Goal: Task Accomplishment & Management: Use online tool/utility

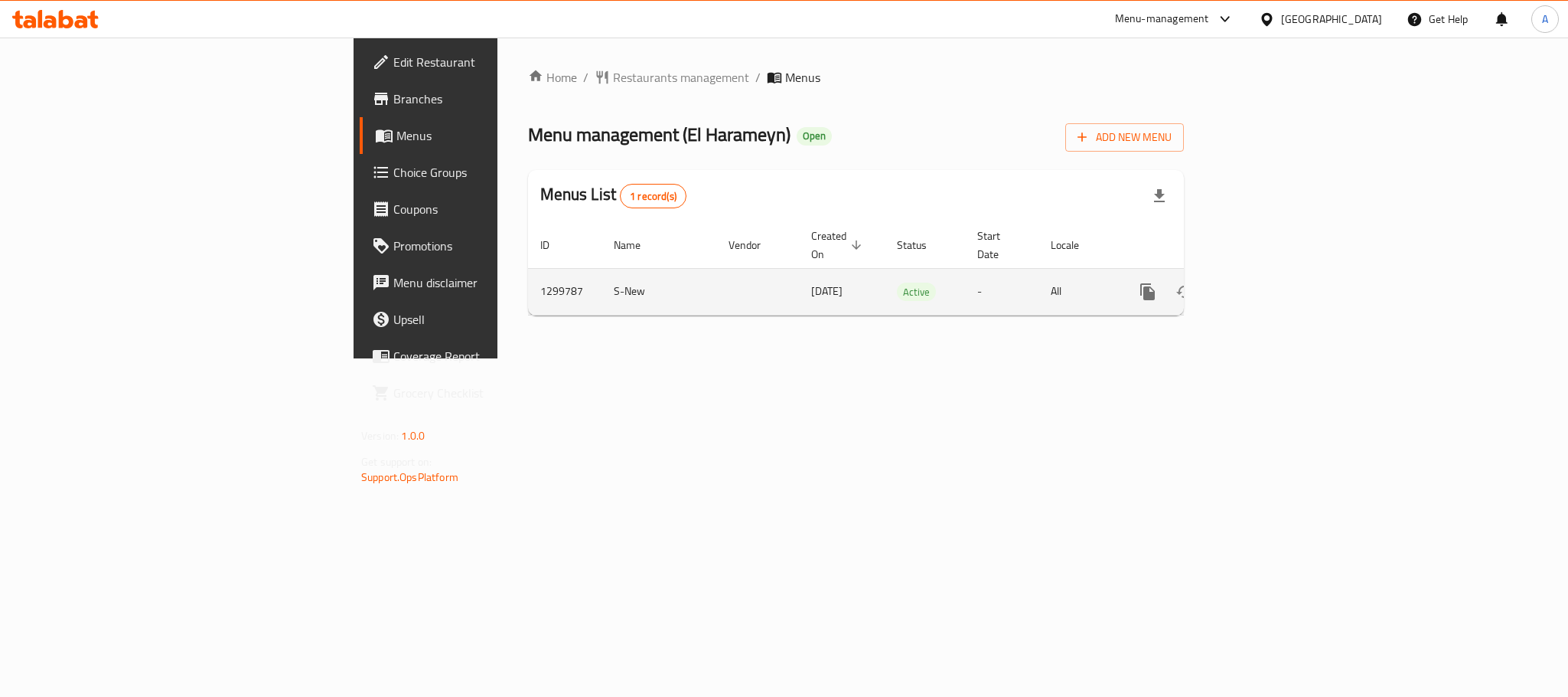
click at [1268, 283] on icon "enhanced table" at bounding box center [1258, 292] width 19 height 19
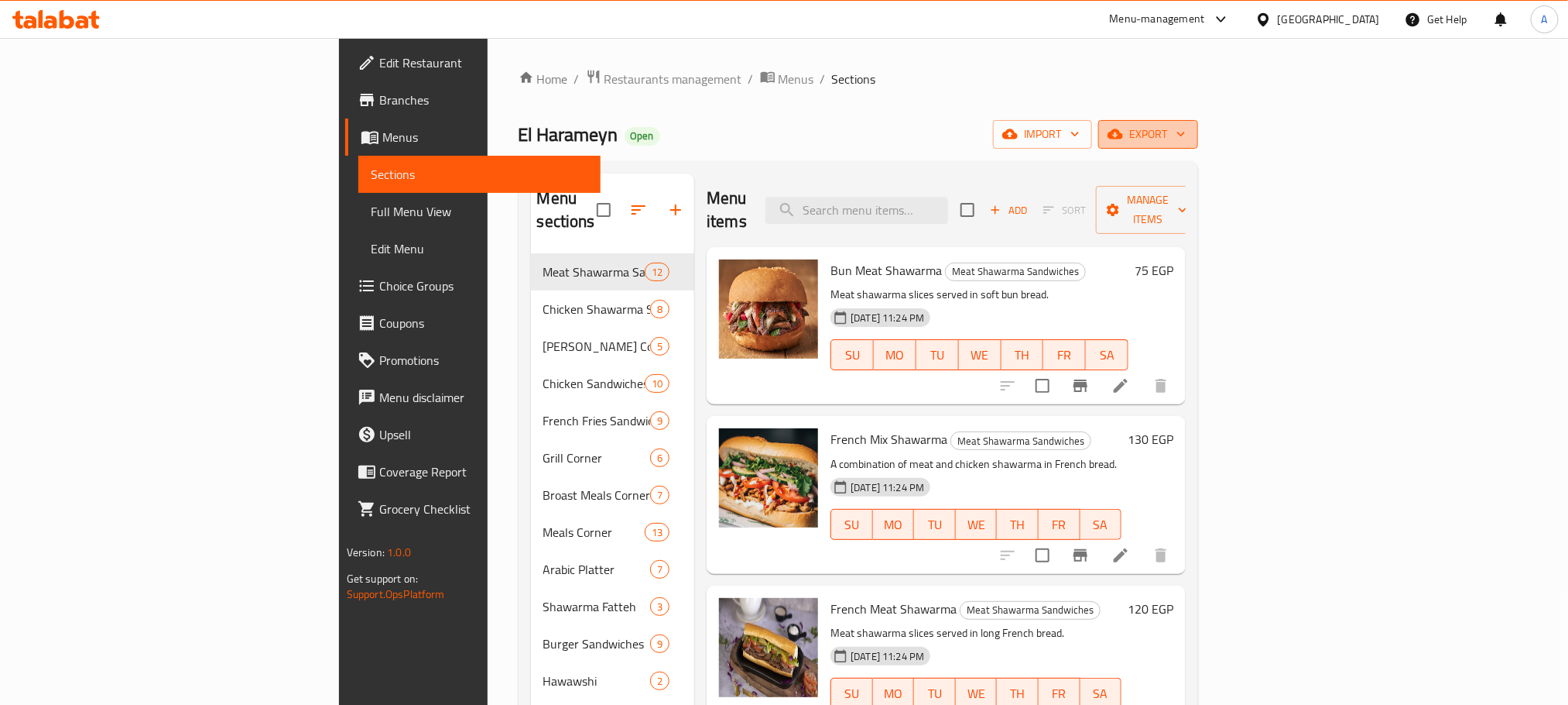
click at [1186, 125] on span "export" at bounding box center [1148, 134] width 75 height 19
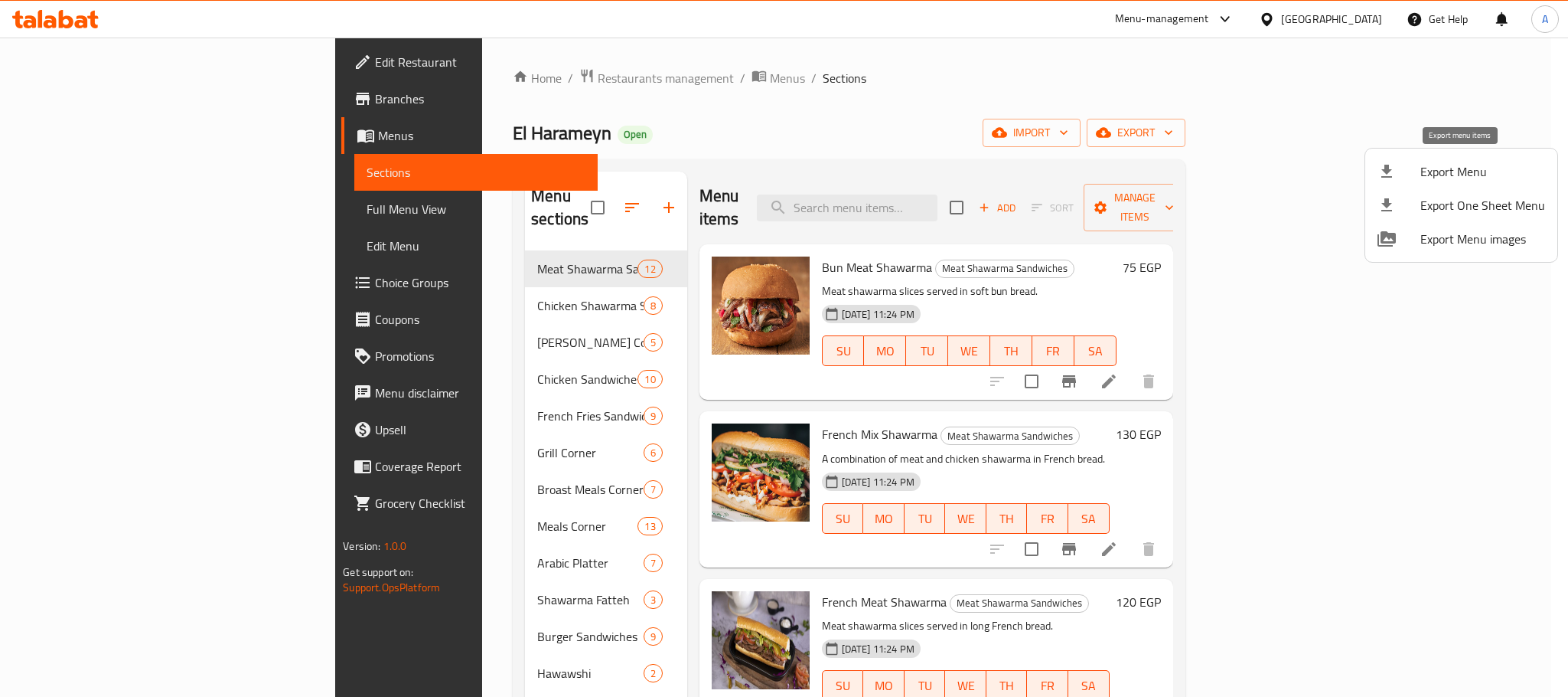
click at [1461, 170] on span "Export Menu" at bounding box center [1483, 172] width 125 height 19
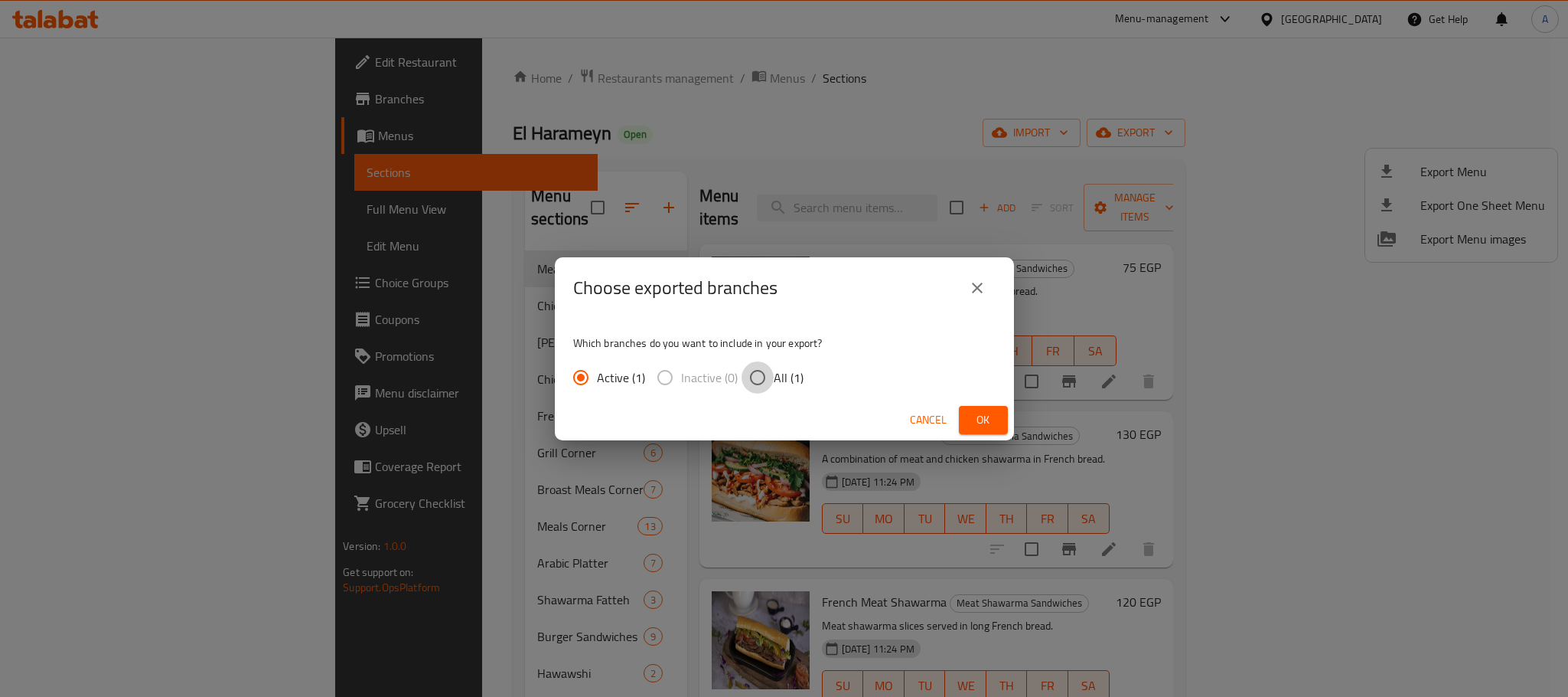
click at [753, 378] on input "All (1)" at bounding box center [758, 378] width 32 height 32
radio input "true"
click at [971, 424] on span "Ok" at bounding box center [983, 420] width 24 height 19
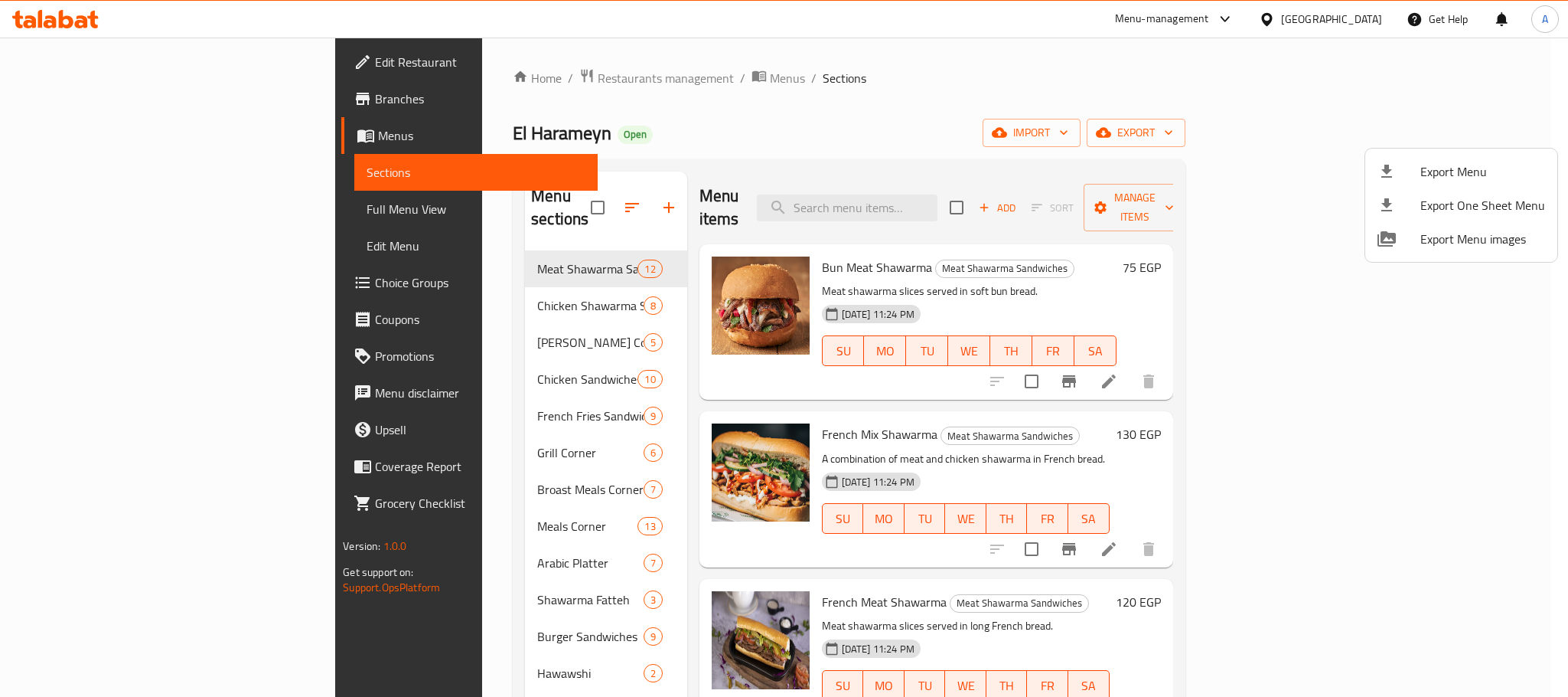
click at [546, 192] on div at bounding box center [784, 348] width 1568 height 697
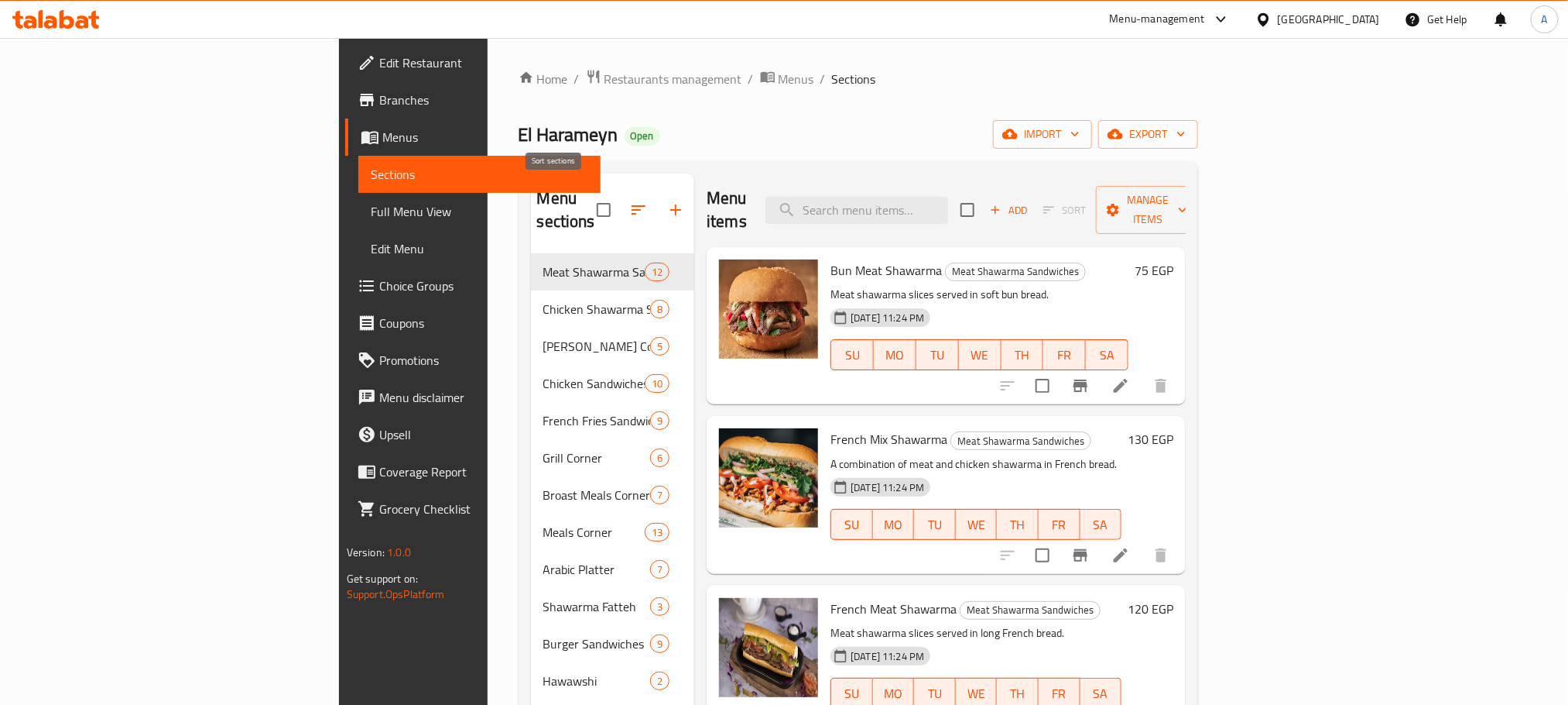
click at [630, 200] on icon "button" at bounding box center [639, 210] width 19 height 19
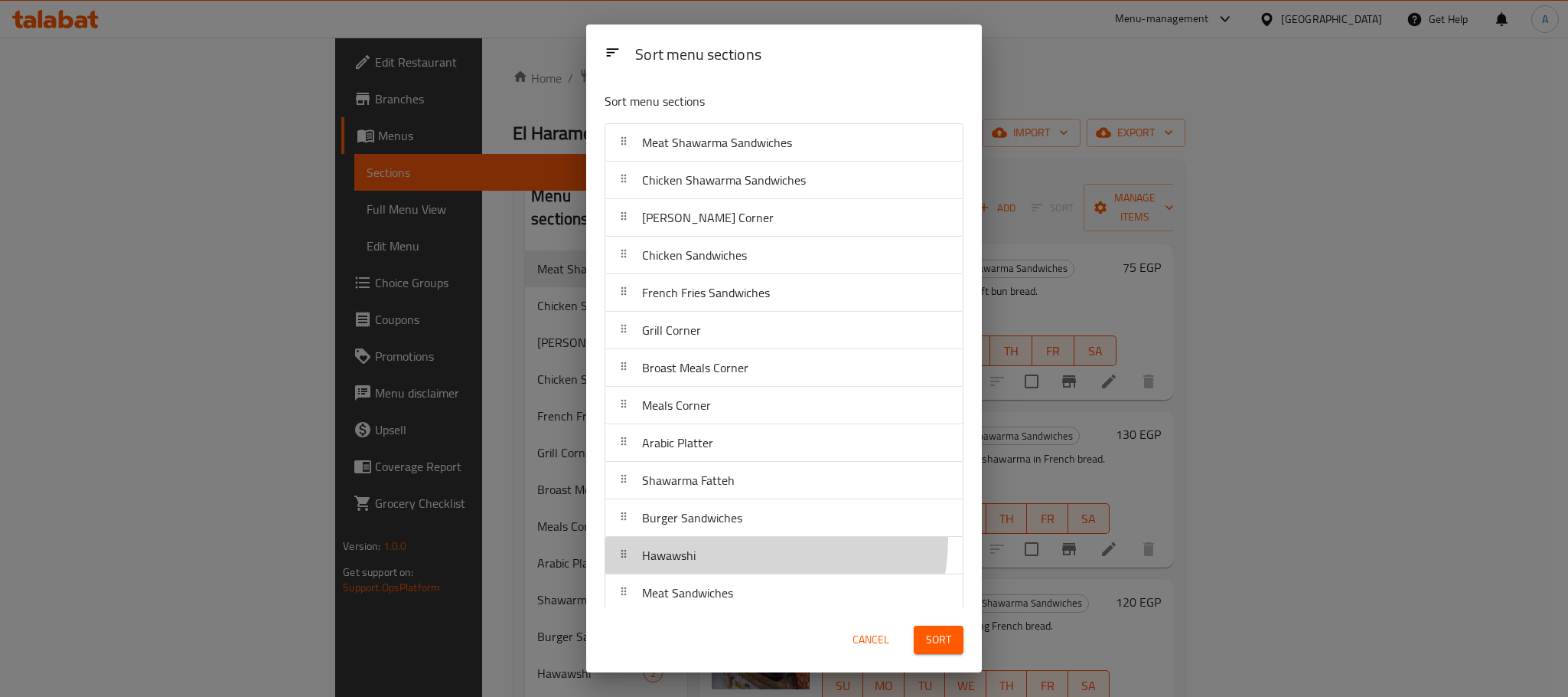
click at [740, 542] on div "Hawawshi" at bounding box center [784, 554] width 346 height 37
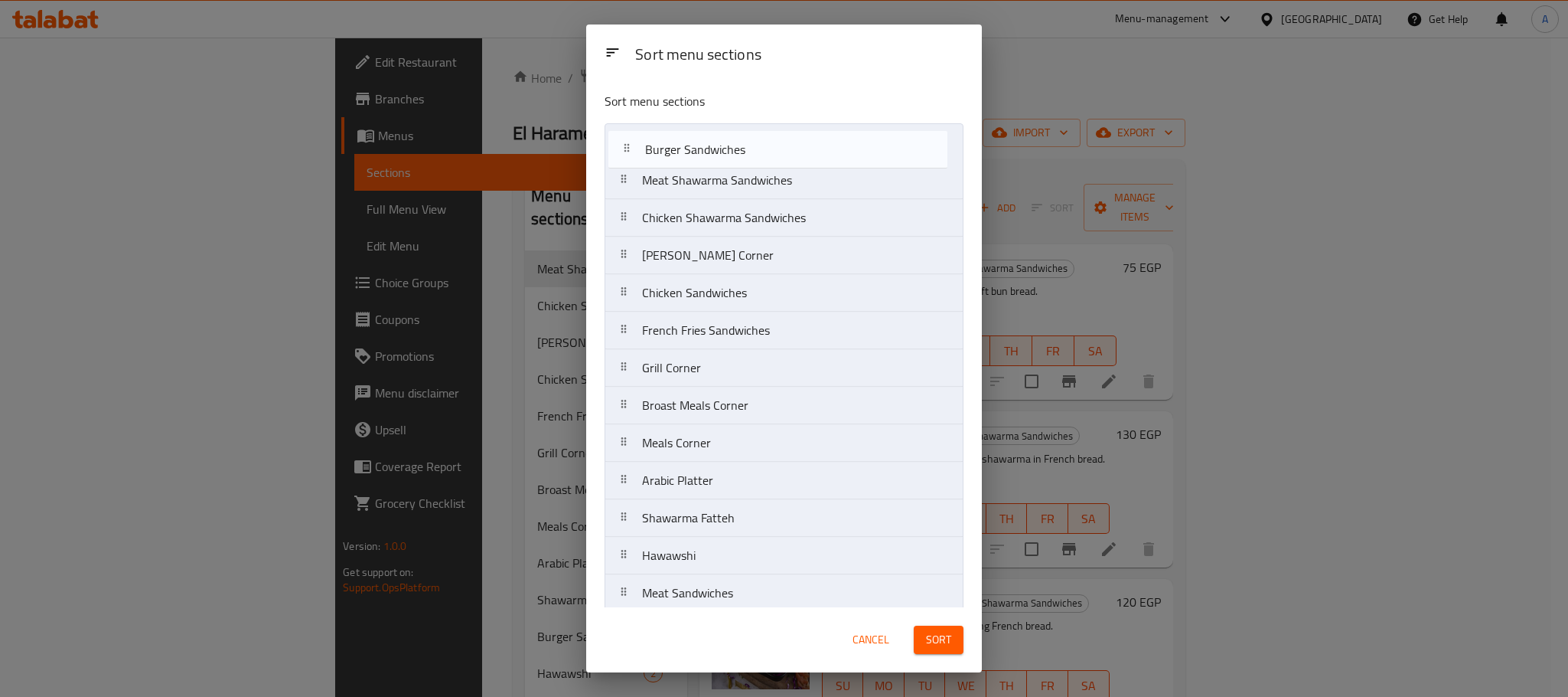
drag, startPoint x: 726, startPoint y: 533, endPoint x: 726, endPoint y: 150, distance: 383.0
click at [726, 150] on nav "Meat Shawarma Sandwiches Chicken Shawarma Sandwiches Rizo Corner Chicken Sandwi…" at bounding box center [784, 424] width 359 height 602
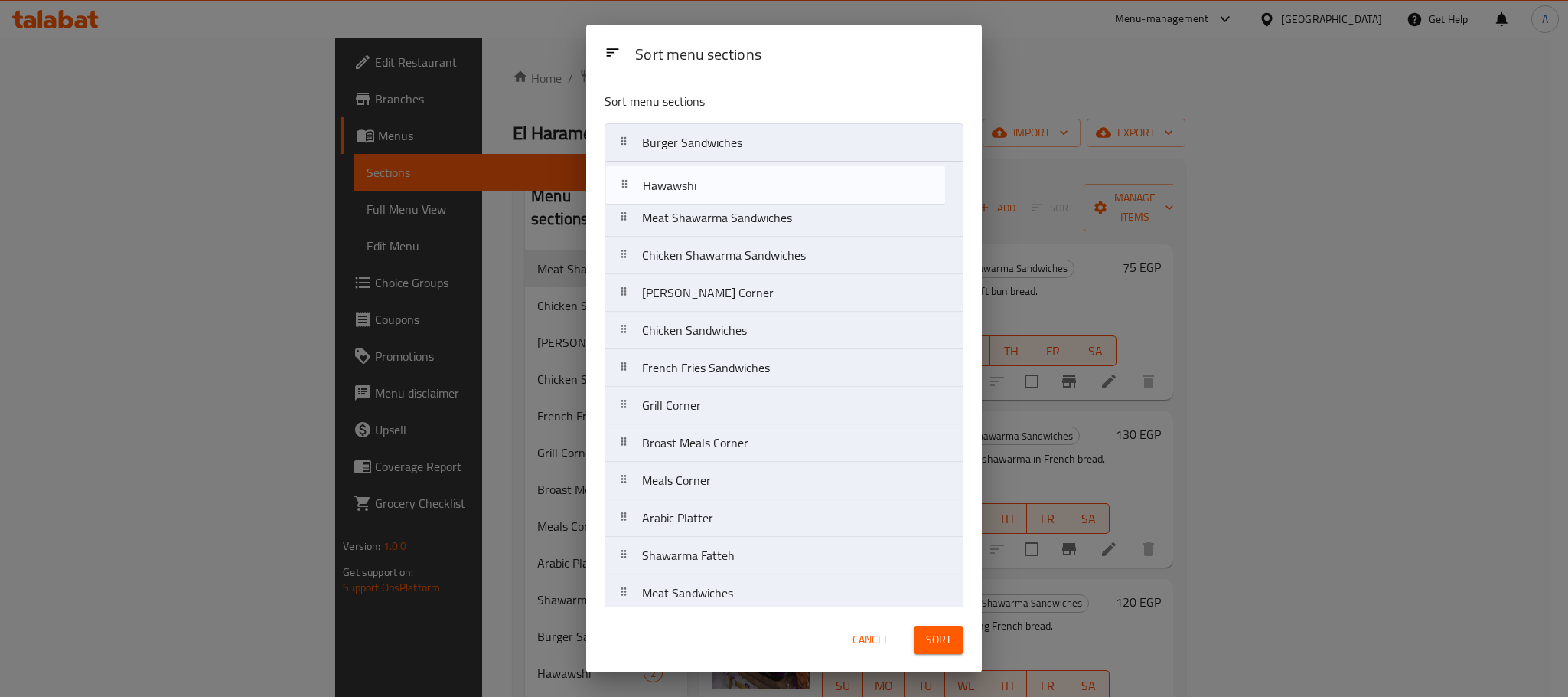
drag, startPoint x: 693, startPoint y: 554, endPoint x: 693, endPoint y: 176, distance: 378.0
click at [693, 176] on nav "Burger Sandwiches Meat Shawarma Sandwiches Chicken Shawarma Sandwiches Rizo Cor…" at bounding box center [784, 424] width 359 height 602
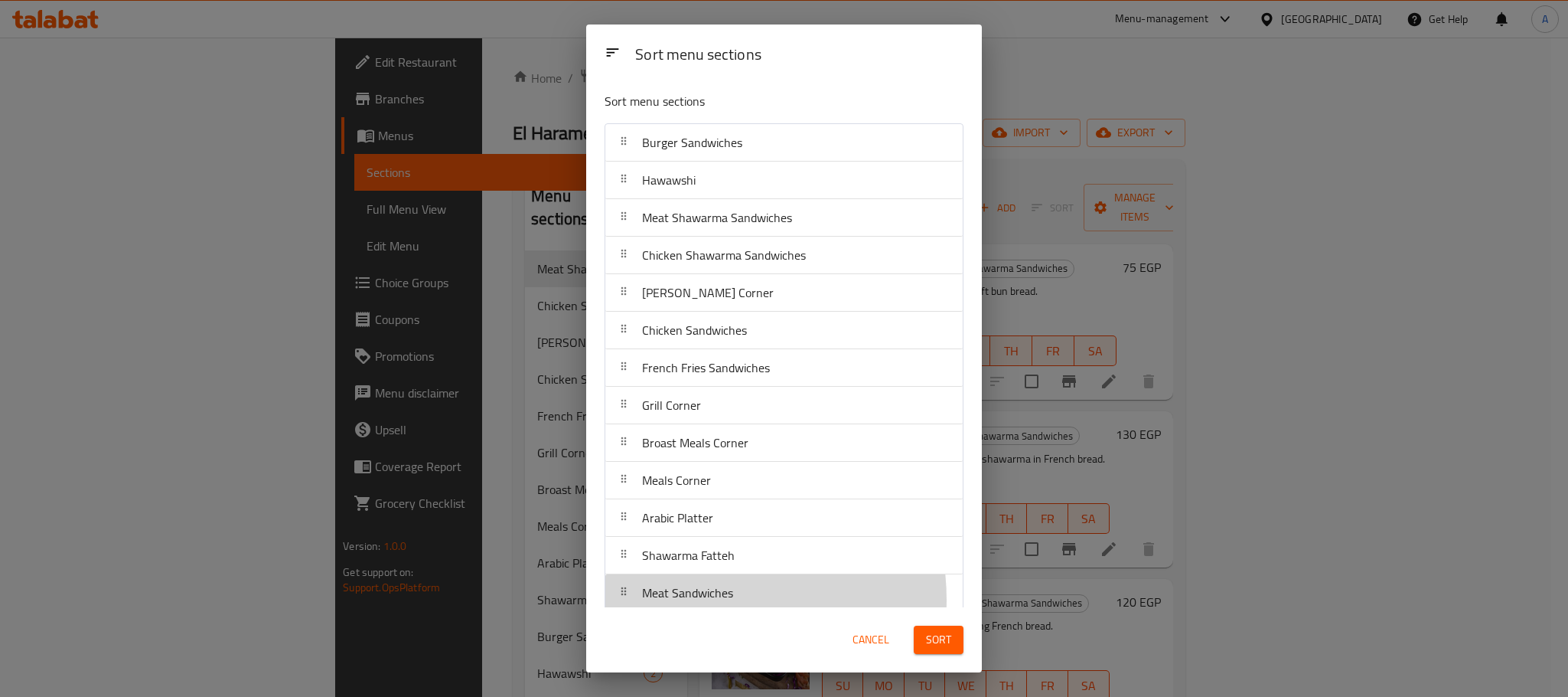
scroll to position [2, 0]
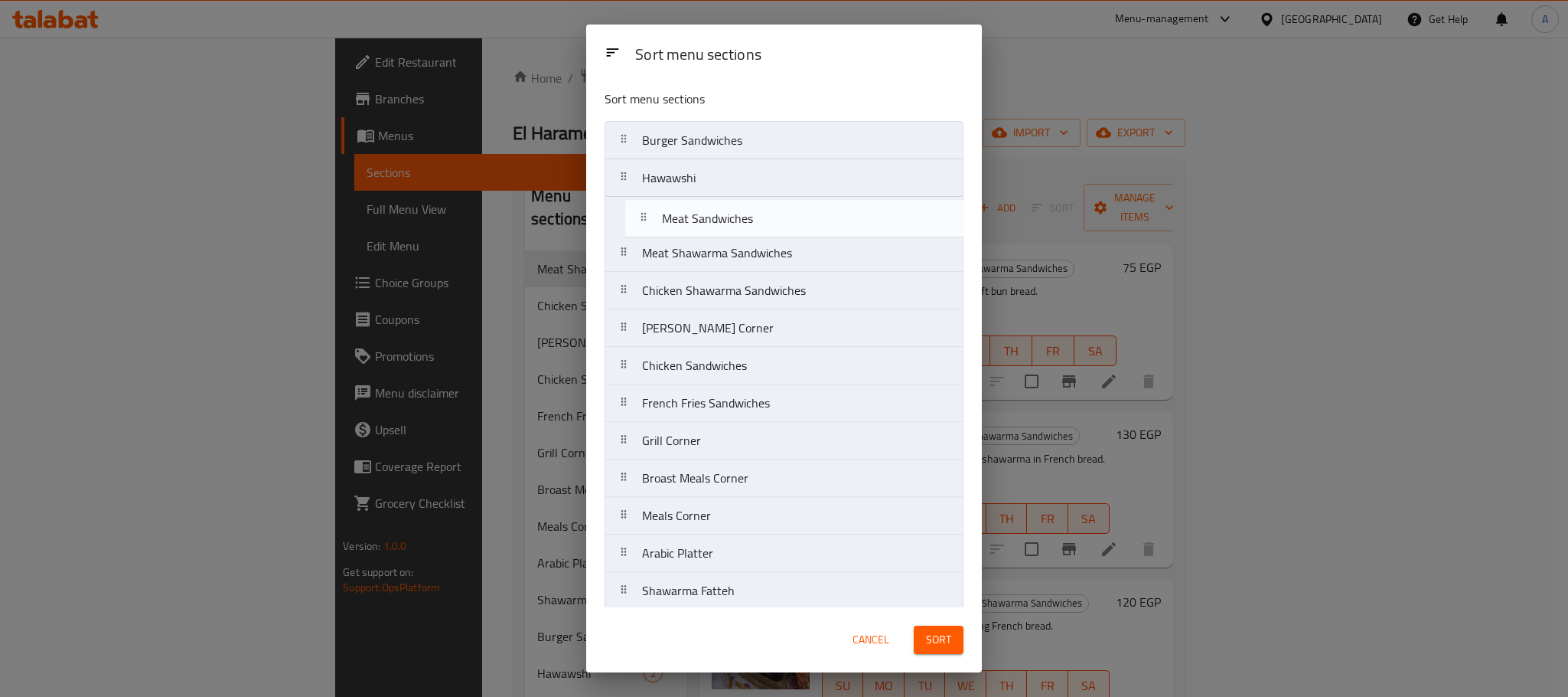
drag, startPoint x: 701, startPoint y: 604, endPoint x: 722, endPoint y: 216, distance: 388.6
click at [722, 216] on nav "Burger Sandwiches Hawawshi Meat Shawarma Sandwiches Chicken Shawarma Sandwiches…" at bounding box center [784, 422] width 359 height 602
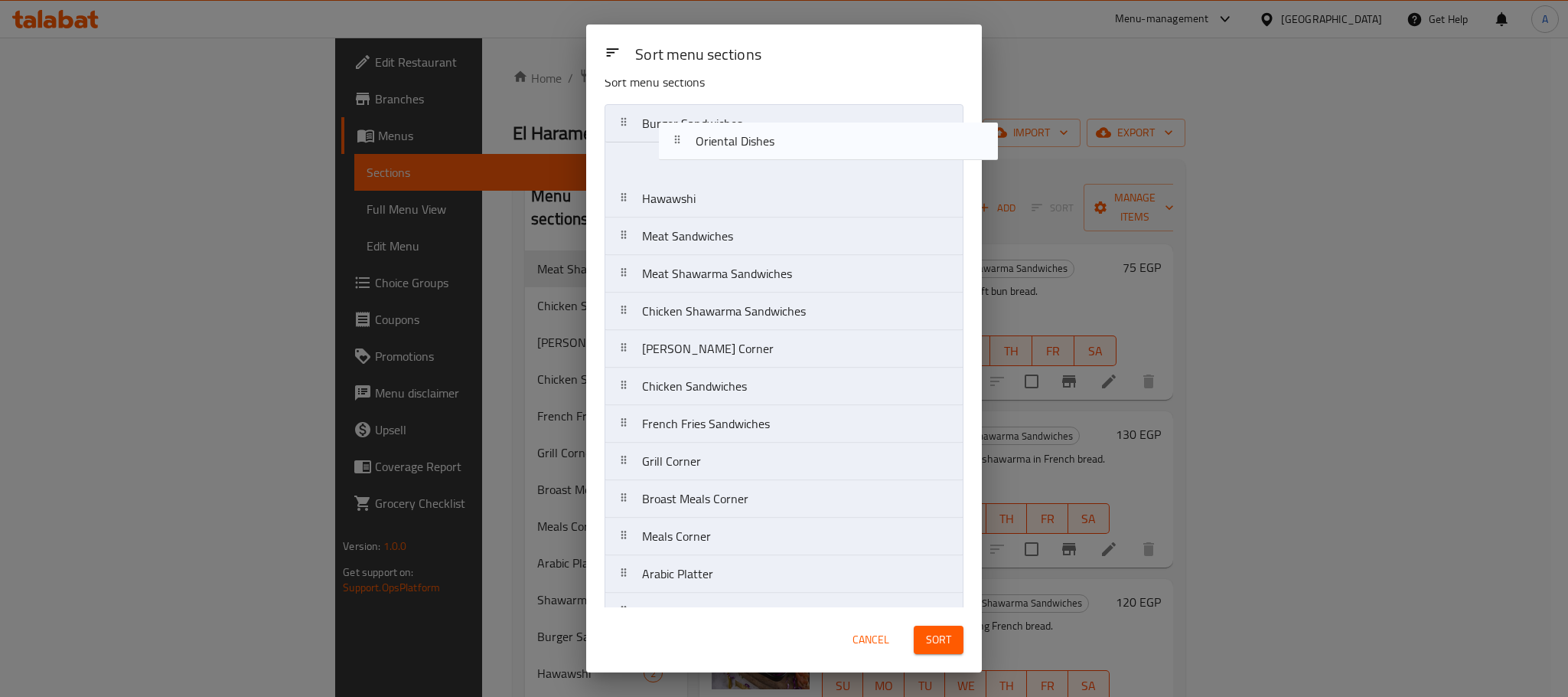
scroll to position [0, 0]
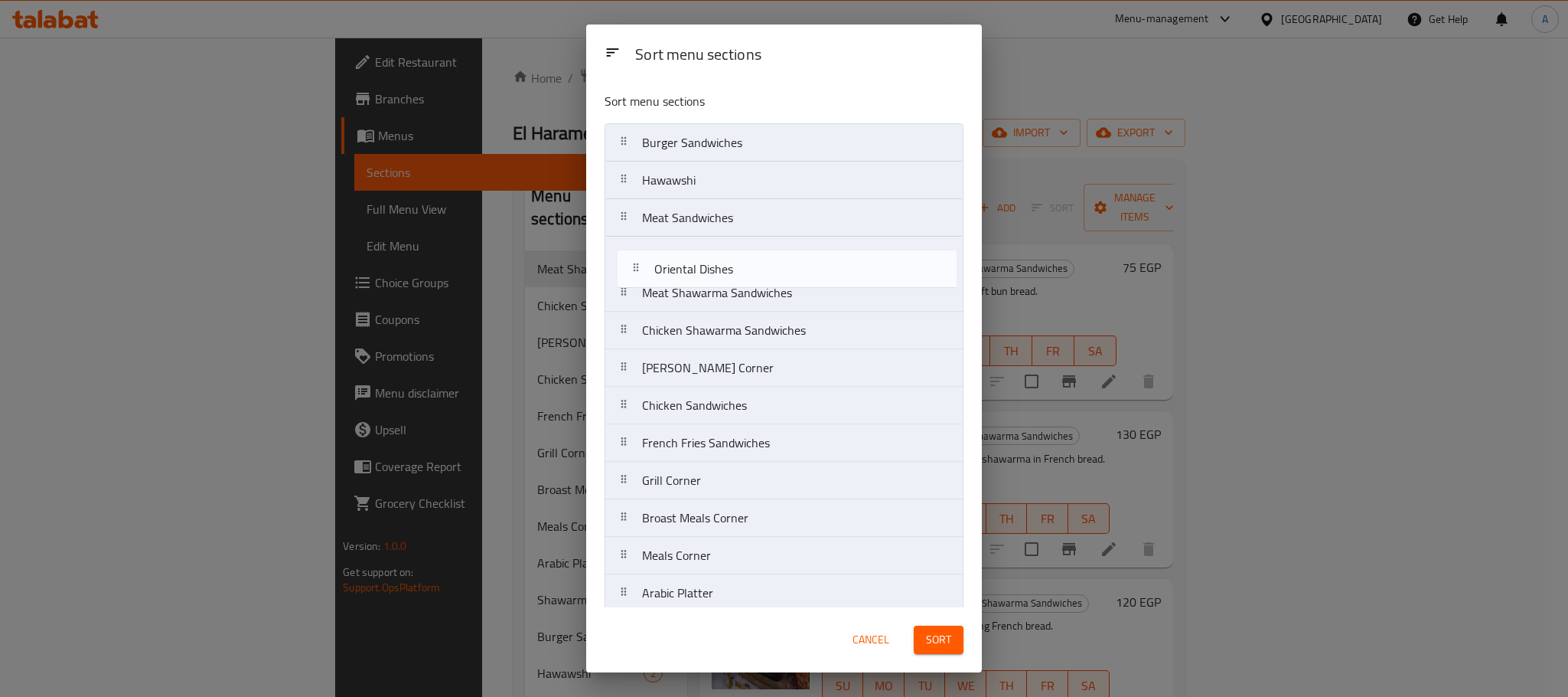
drag, startPoint x: 717, startPoint y: 511, endPoint x: 729, endPoint y: 269, distance: 242.3
click at [729, 269] on nav "Burger Sandwiches Hawawshi Meat Sandwiches Meat Shawarma Sandwiches Chicken Sha…" at bounding box center [784, 424] width 359 height 602
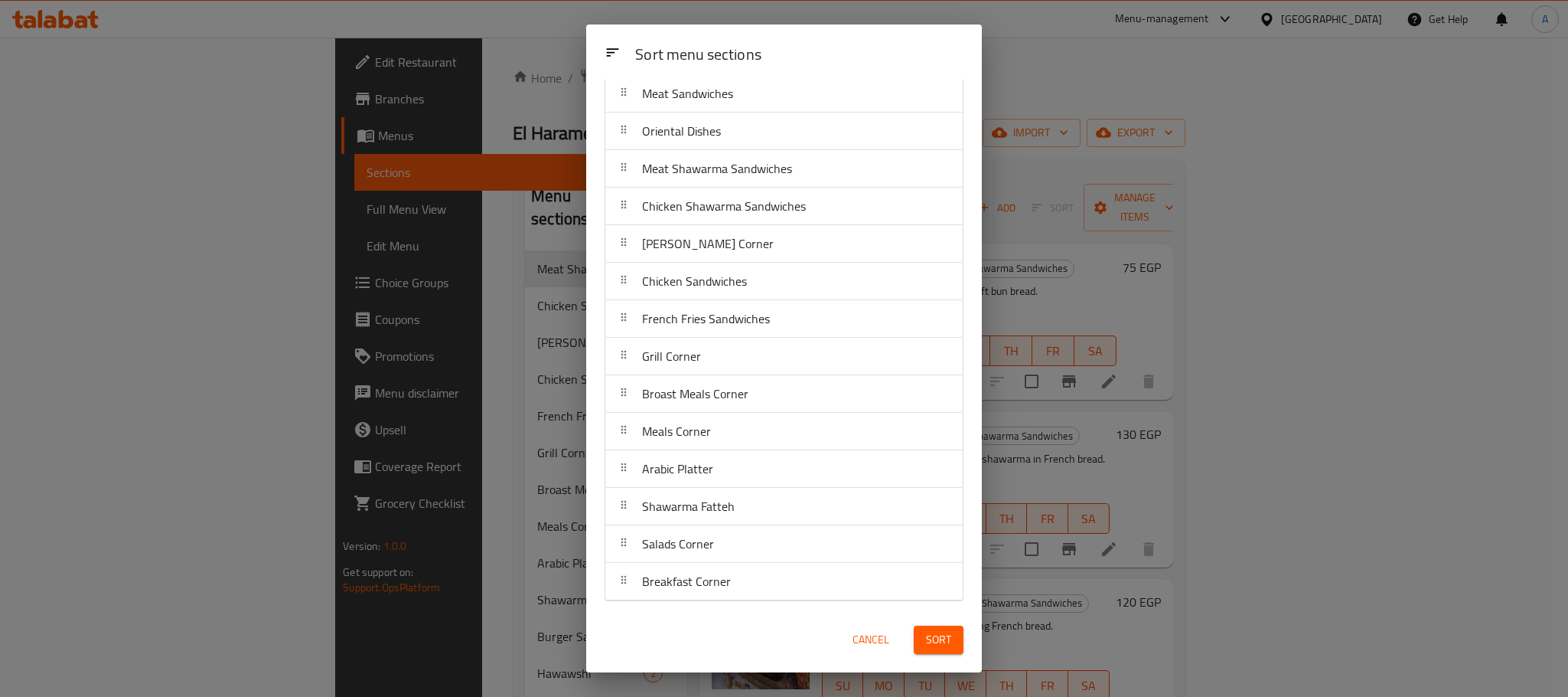
scroll to position [130, 0]
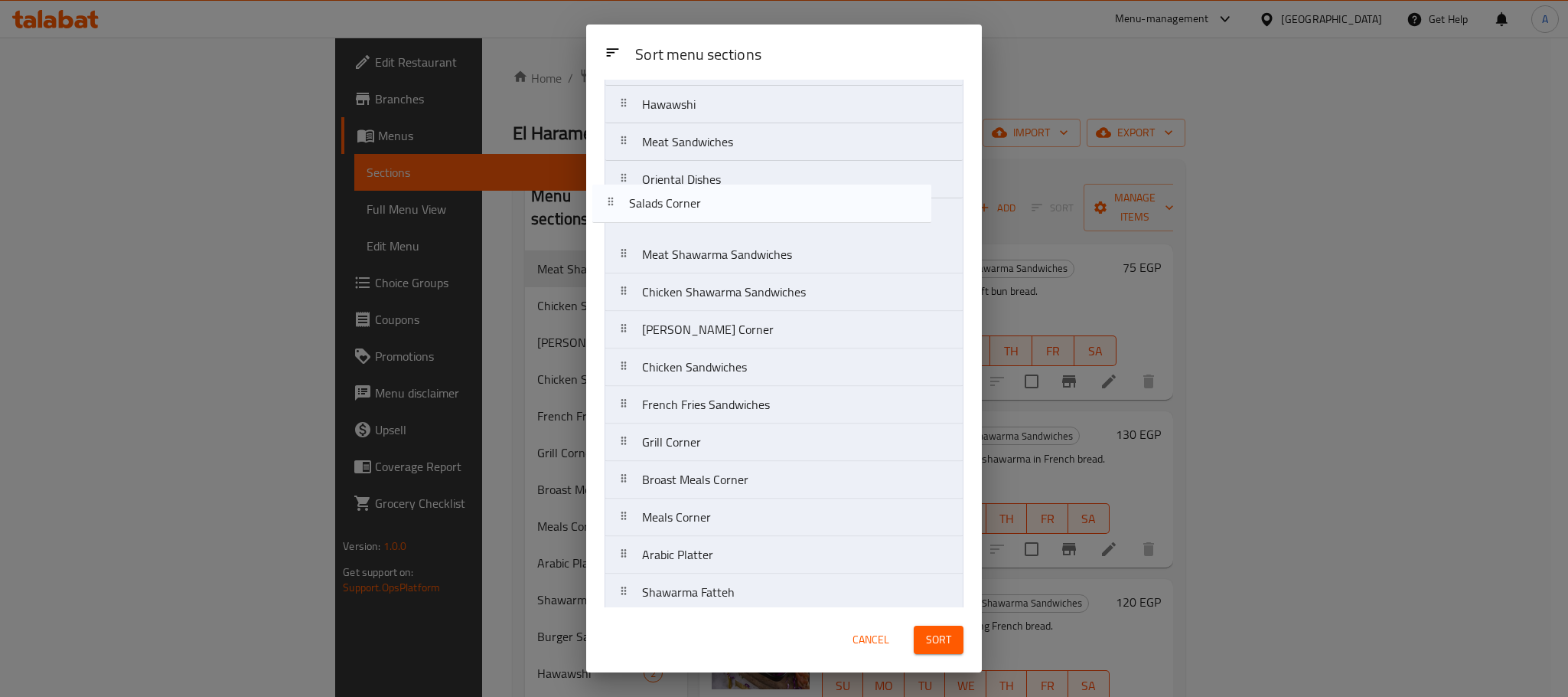
drag, startPoint x: 715, startPoint y: 540, endPoint x: 701, endPoint y: 182, distance: 358.3
click at [701, 182] on nav "Burger Sandwiches Hawawshi Meat Sandwiches Oriental Dishes Meat Shawarma Sandwi…" at bounding box center [784, 348] width 359 height 602
drag, startPoint x: 726, startPoint y: 586, endPoint x: 700, endPoint y: 203, distance: 383.9
click at [700, 203] on nav "Burger Sandwiches Hawawshi Meat Sandwiches Oriental Dishes Salads Corner Meat S…" at bounding box center [784, 308] width 359 height 602
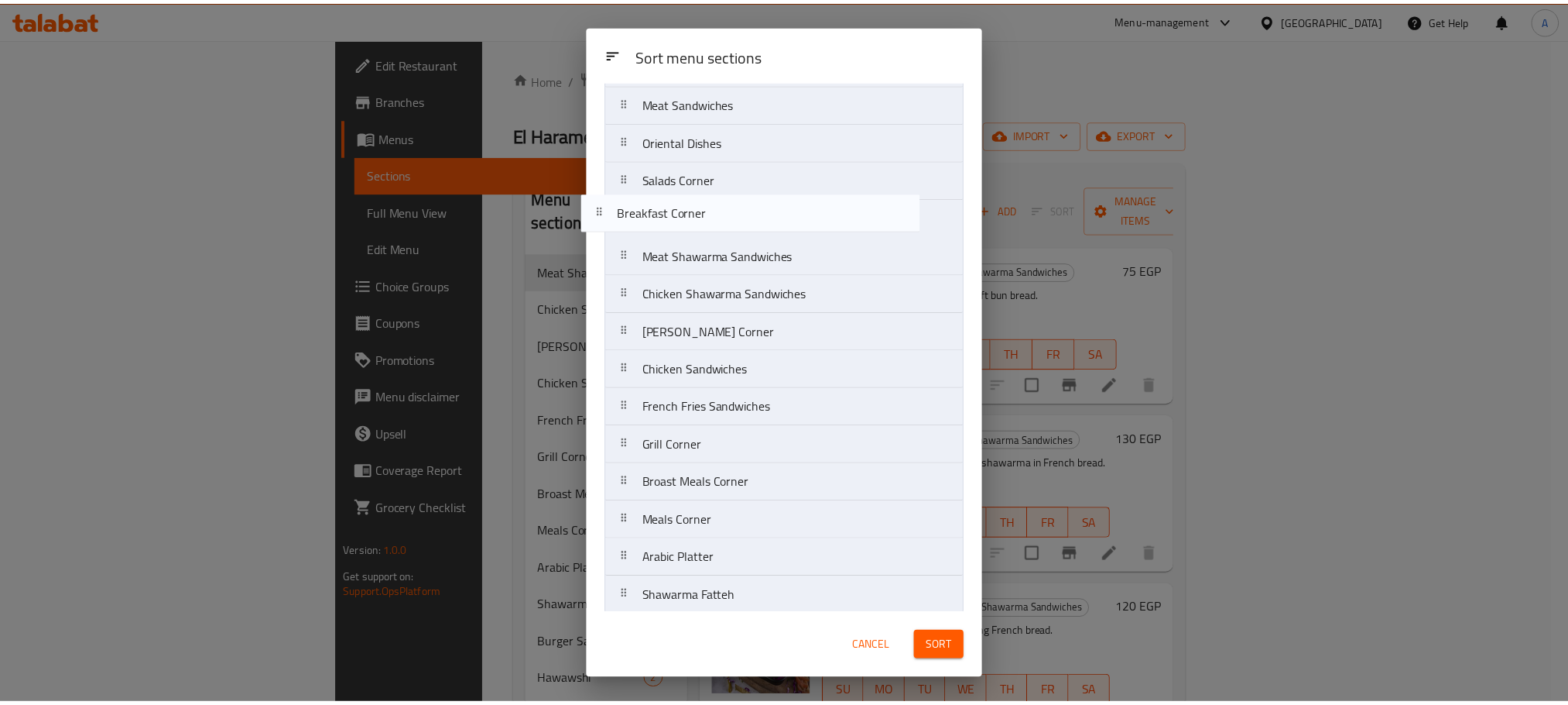
scroll to position [116, 0]
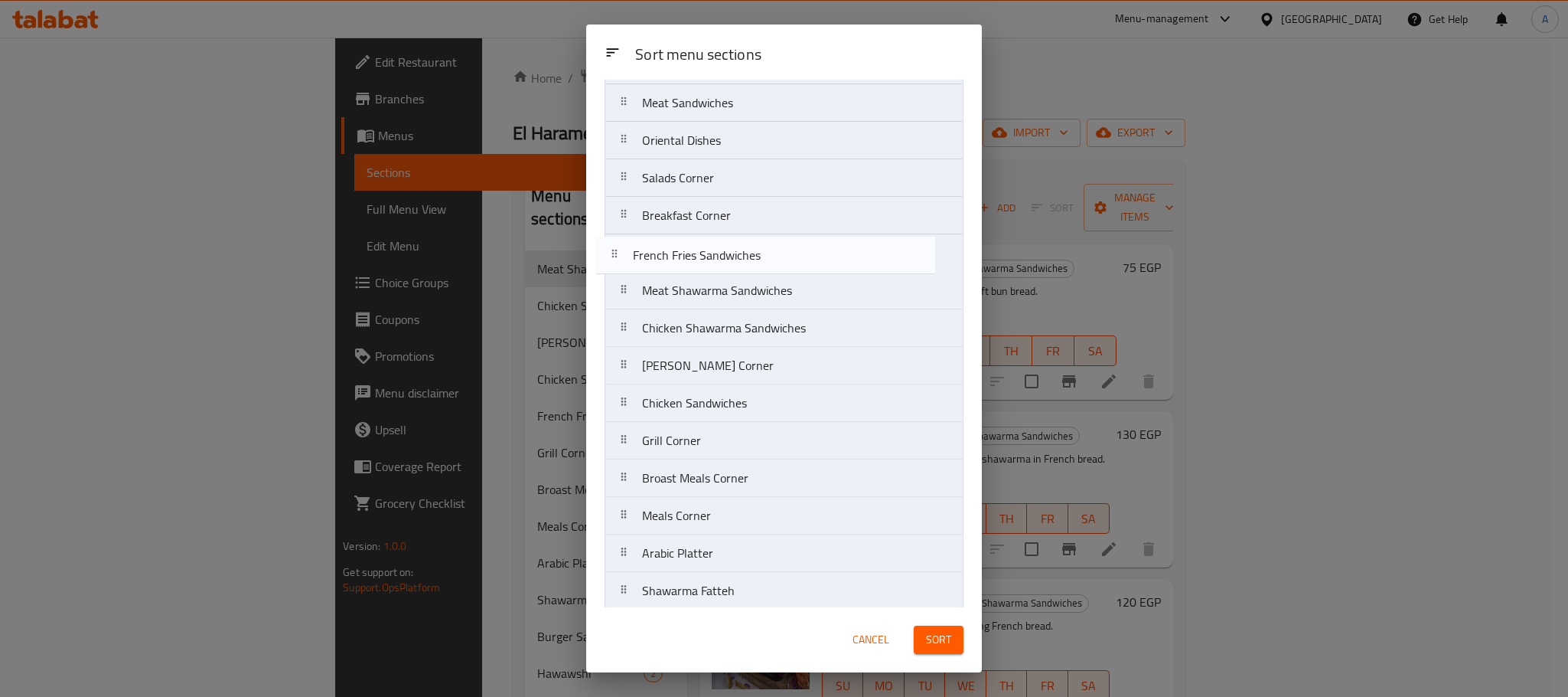
drag, startPoint x: 715, startPoint y: 412, endPoint x: 705, endPoint y: 251, distance: 161.3
click at [705, 251] on nav "Burger Sandwiches Hawawshi Meat Sandwiches Oriental Dishes Salads Corner Breakf…" at bounding box center [784, 309] width 359 height 602
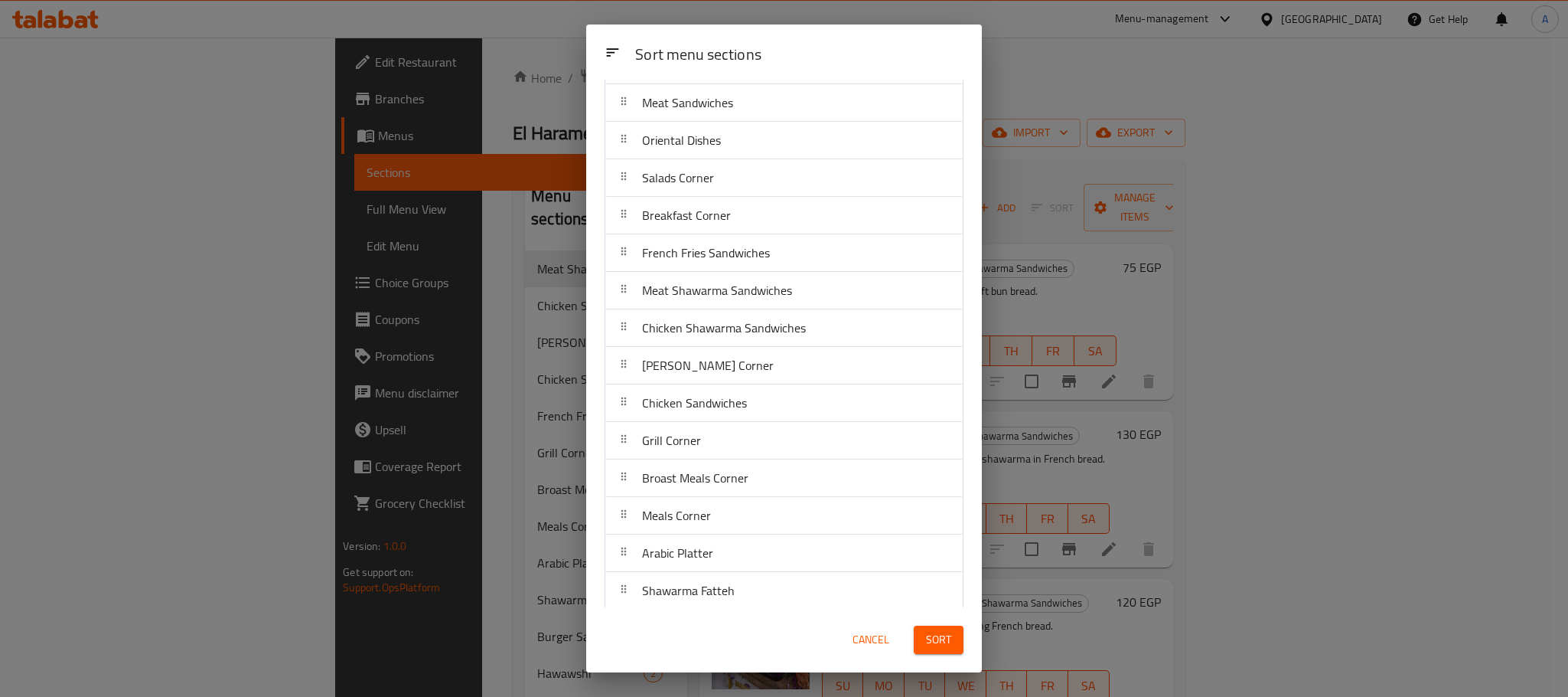
click at [929, 643] on span "Sort" at bounding box center [938, 640] width 25 height 19
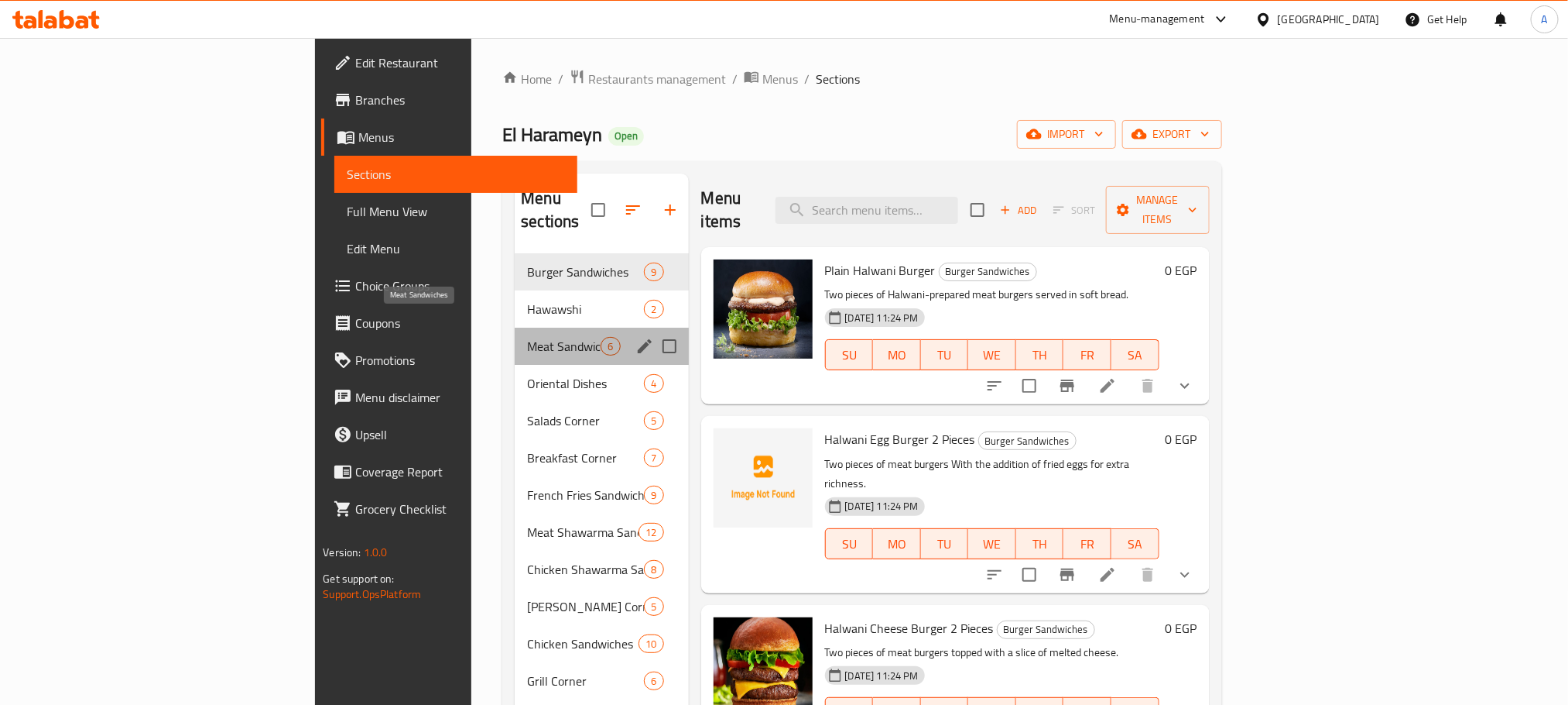
click at [527, 337] on span "Meat Sandwiches" at bounding box center [563, 347] width 73 height 19
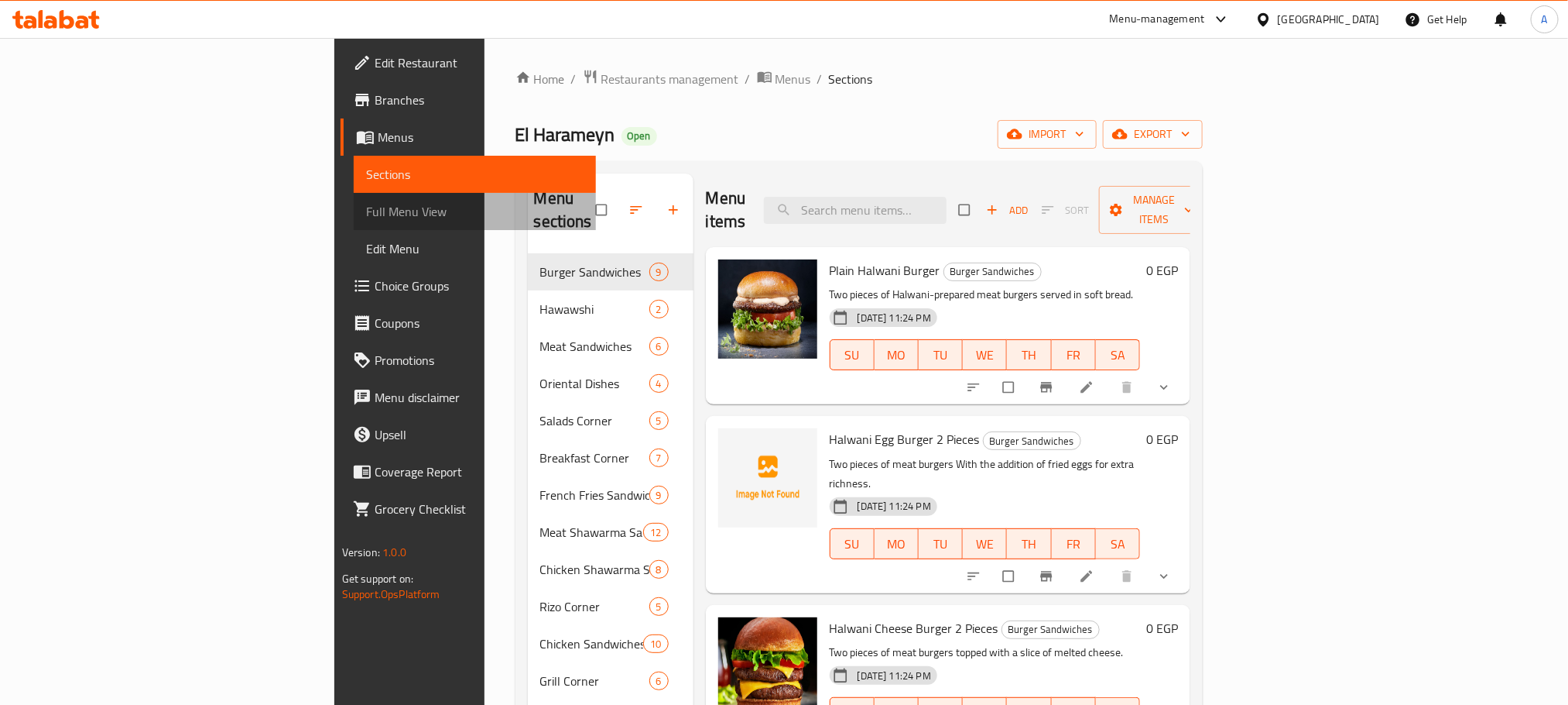
click at [367, 219] on span "Full Menu View" at bounding box center [475, 212] width 217 height 19
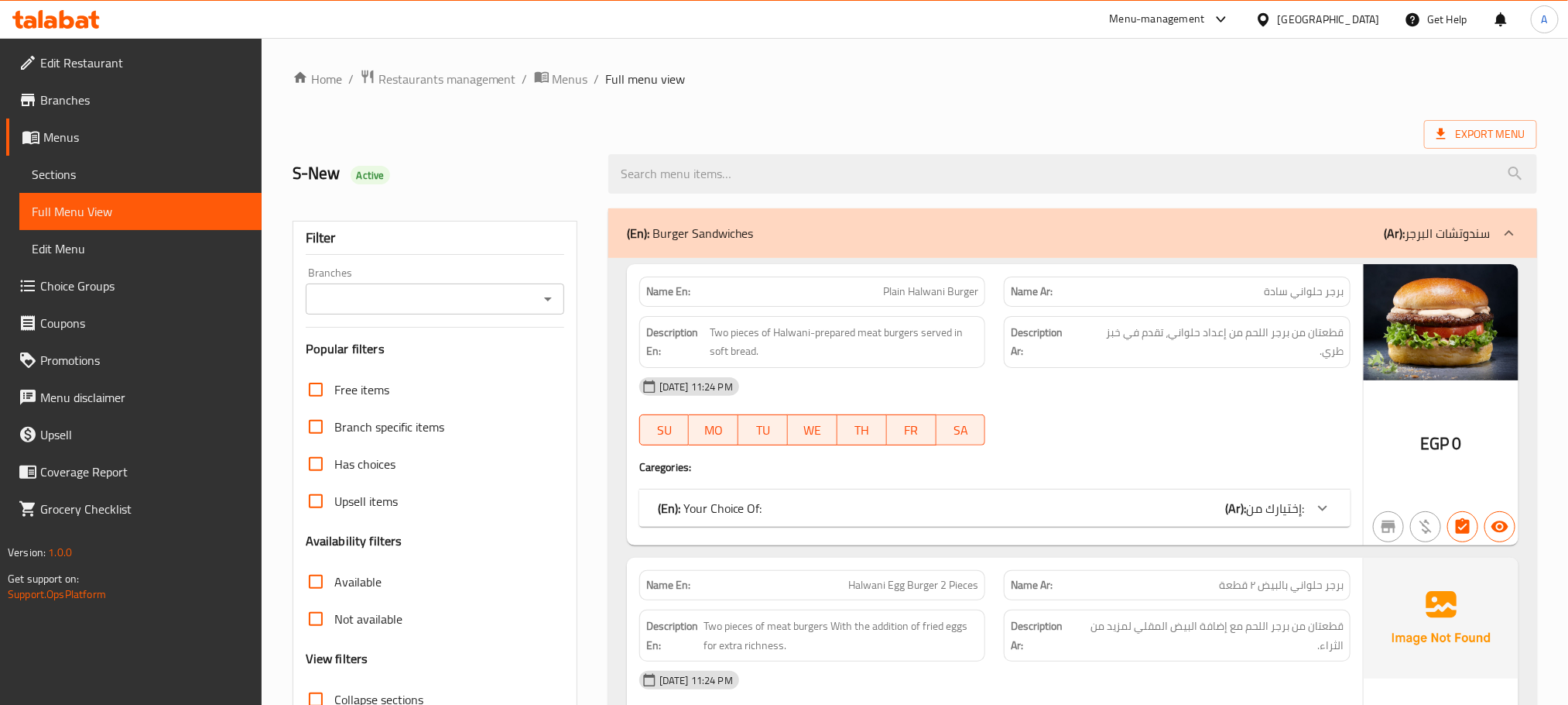
click at [548, 298] on icon "Open" at bounding box center [548, 299] width 8 height 4
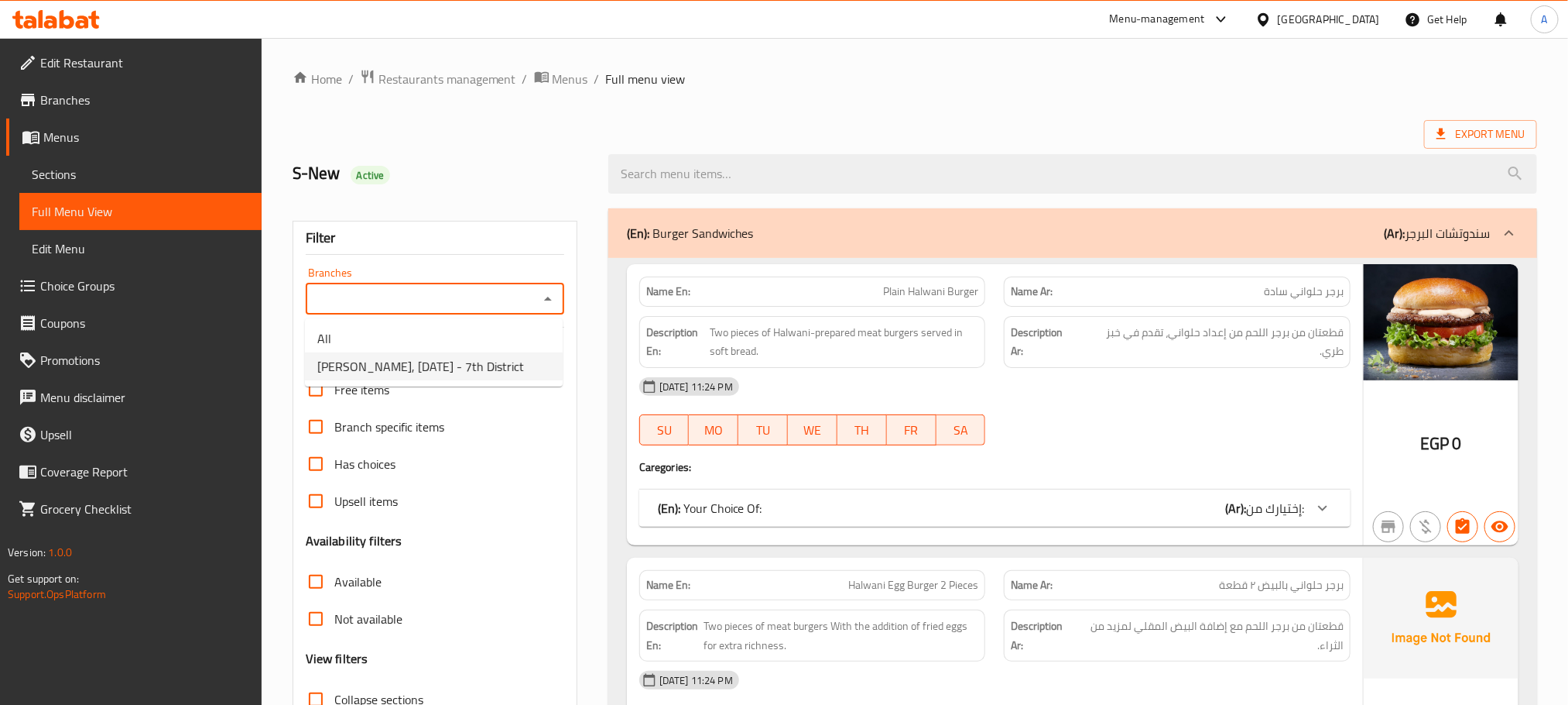
click at [508, 365] on span "El Harameyn, 6th of October - 7th District" at bounding box center [421, 367] width 207 height 19
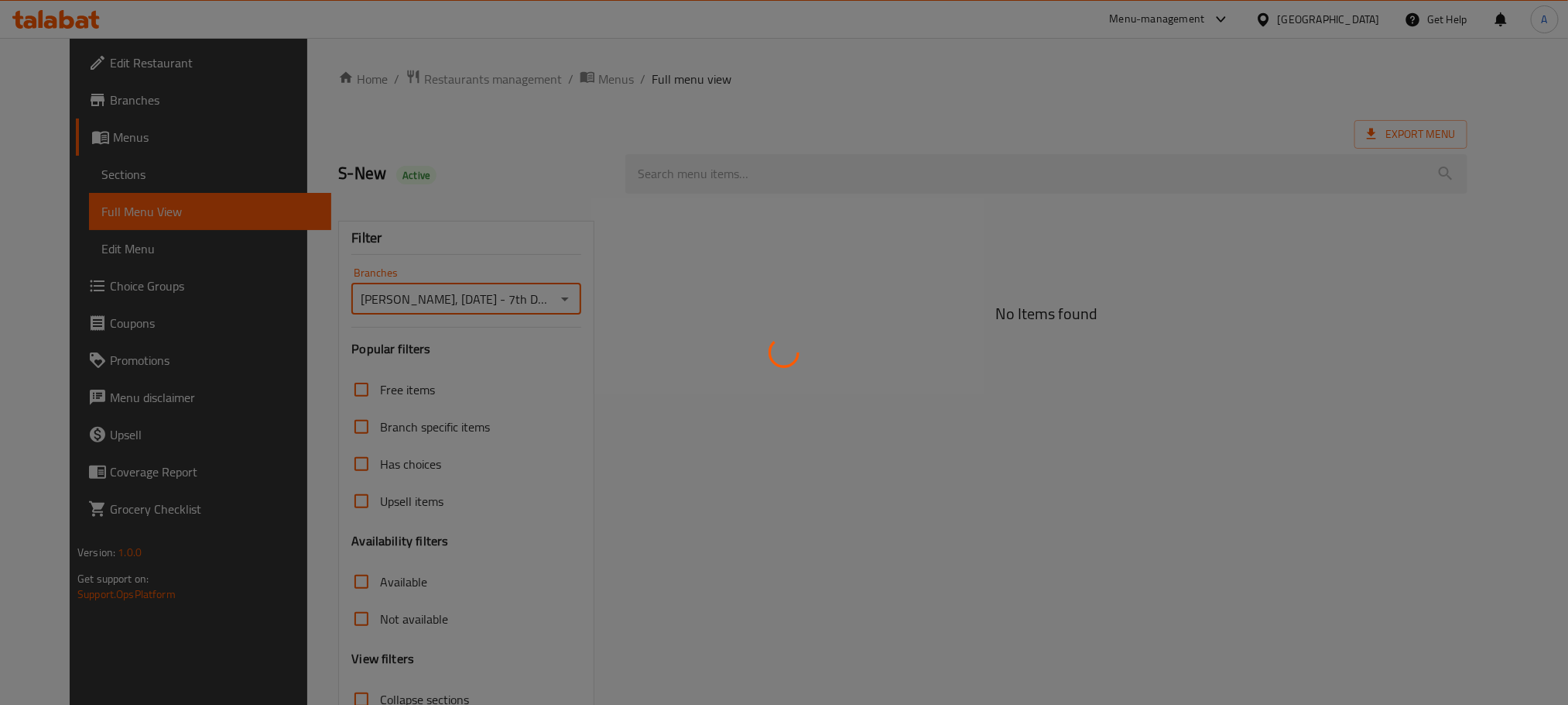
type input "El Harameyn, 6th of October - 7th District"
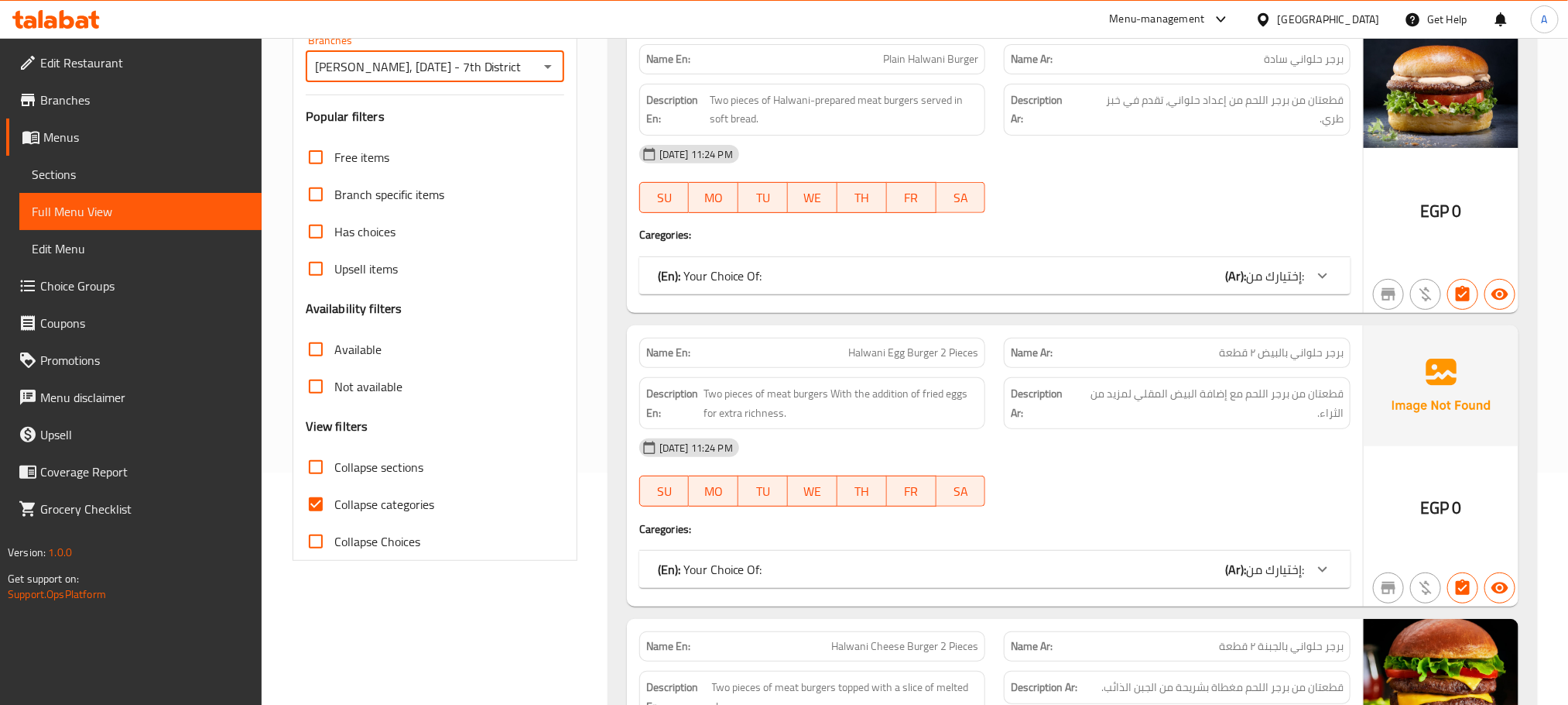
scroll to position [349, 0]
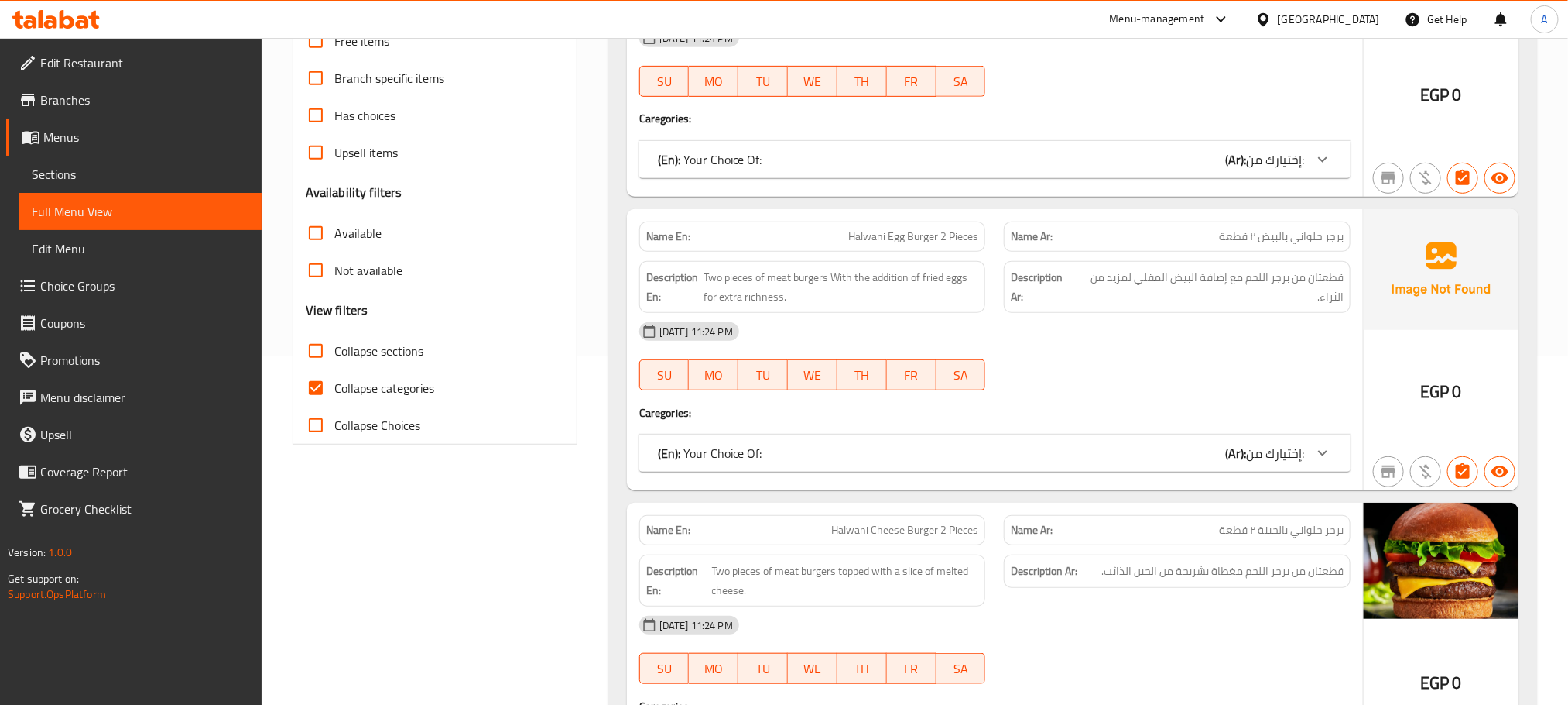
click at [313, 345] on input "Collapse sections" at bounding box center [315, 351] width 37 height 37
checkbox input "true"
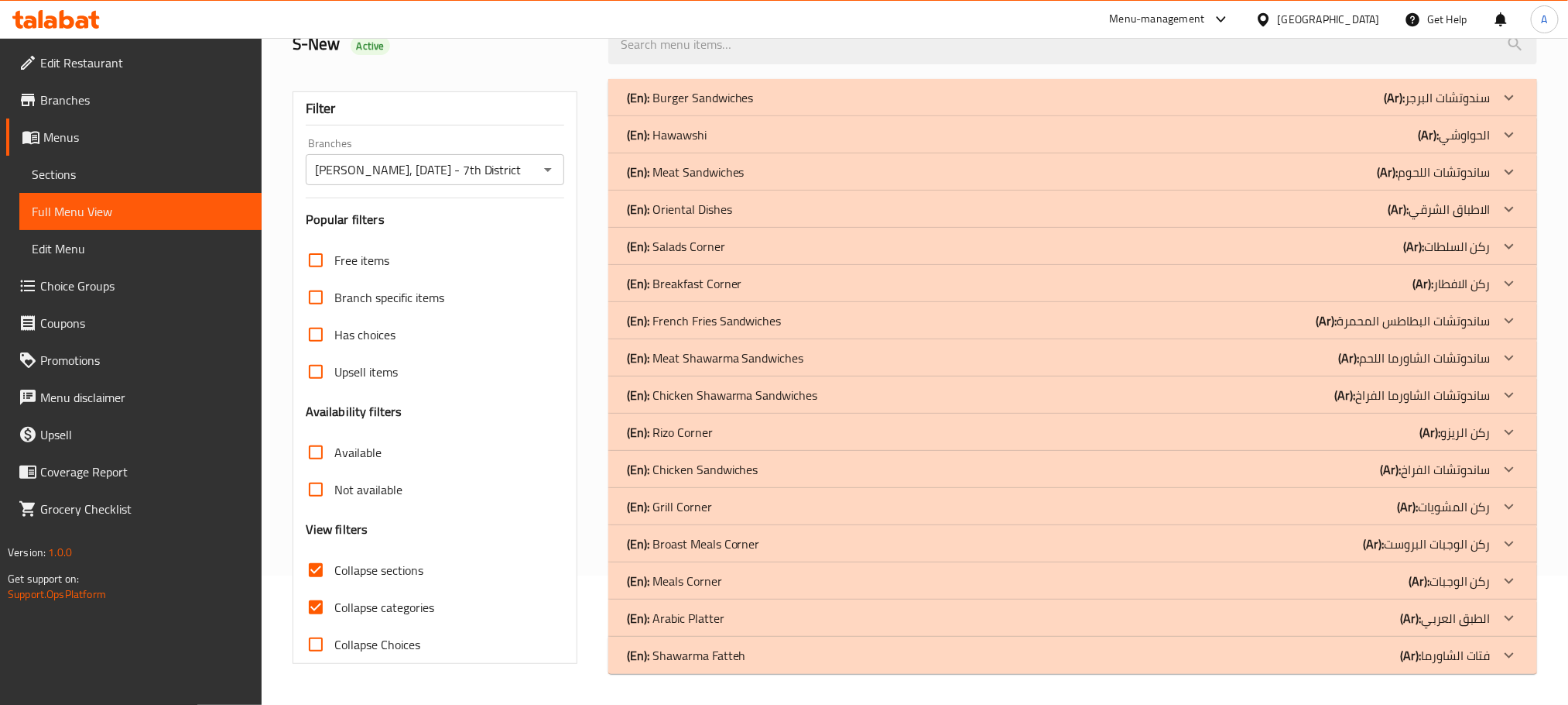
scroll to position [128, 0]
click at [316, 609] on input "Collapse categories" at bounding box center [315, 607] width 37 height 37
checkbox input "false"
click at [756, 103] on div "(En): Burger Sandwiches (Ar): سندوتشات البرجر" at bounding box center [1059, 99] width 864 height 19
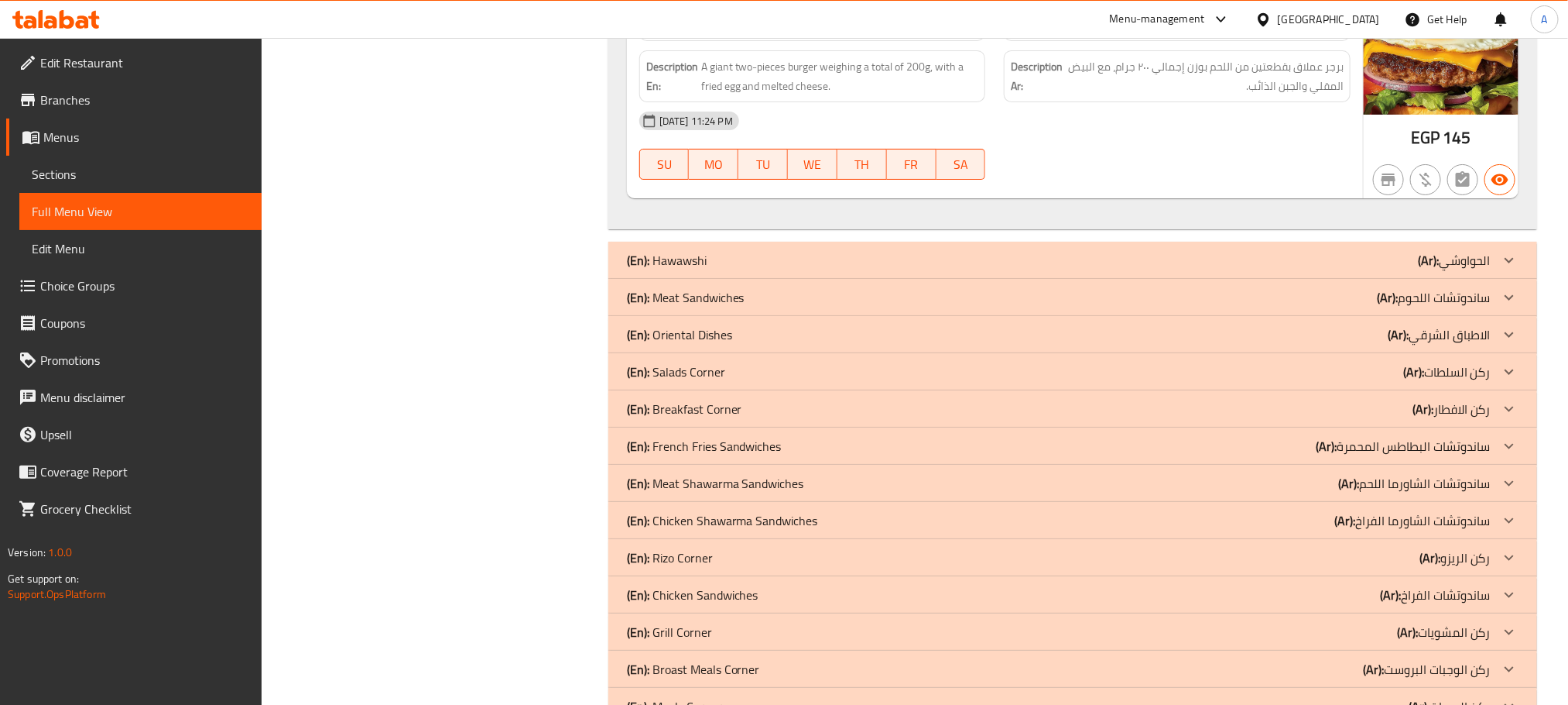
scroll to position [3149, 0]
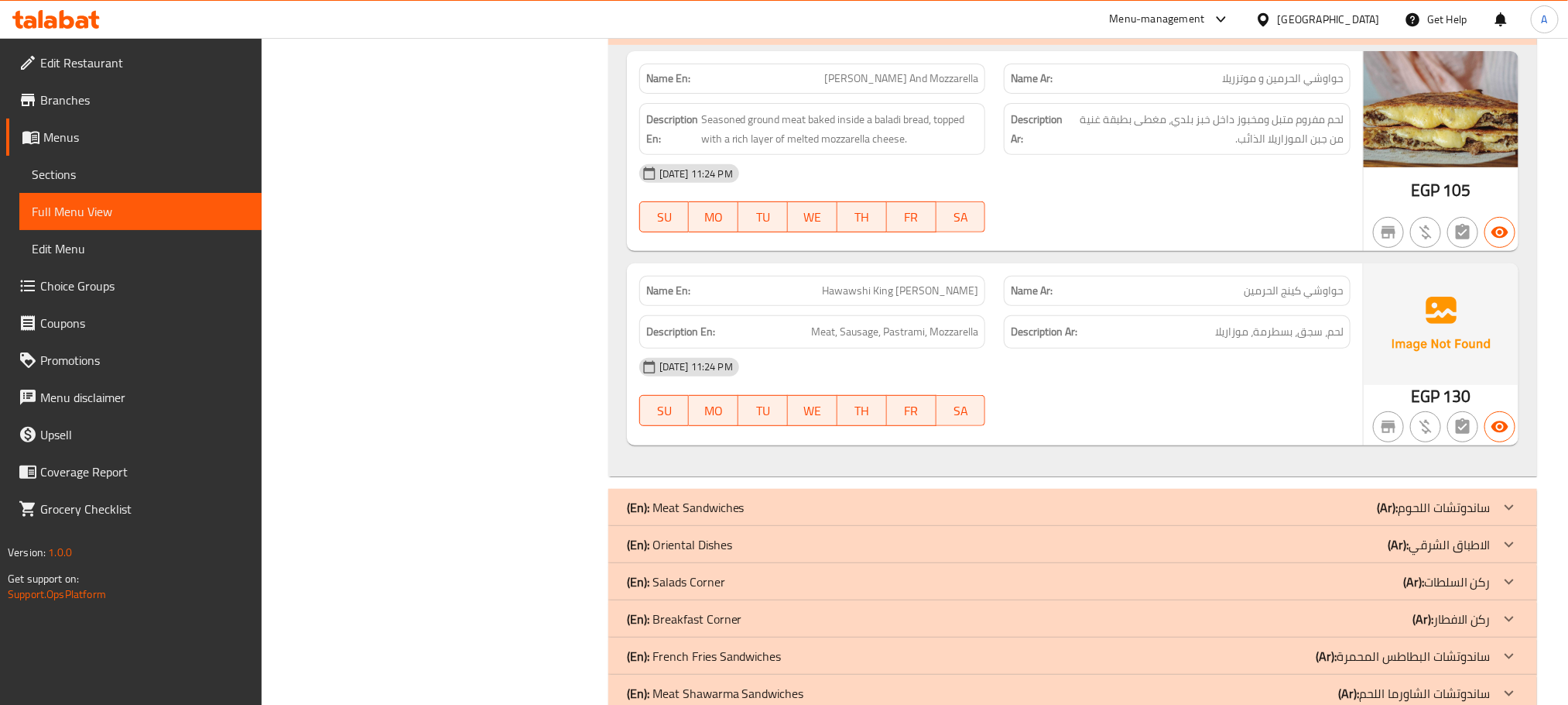
scroll to position [3613, 0]
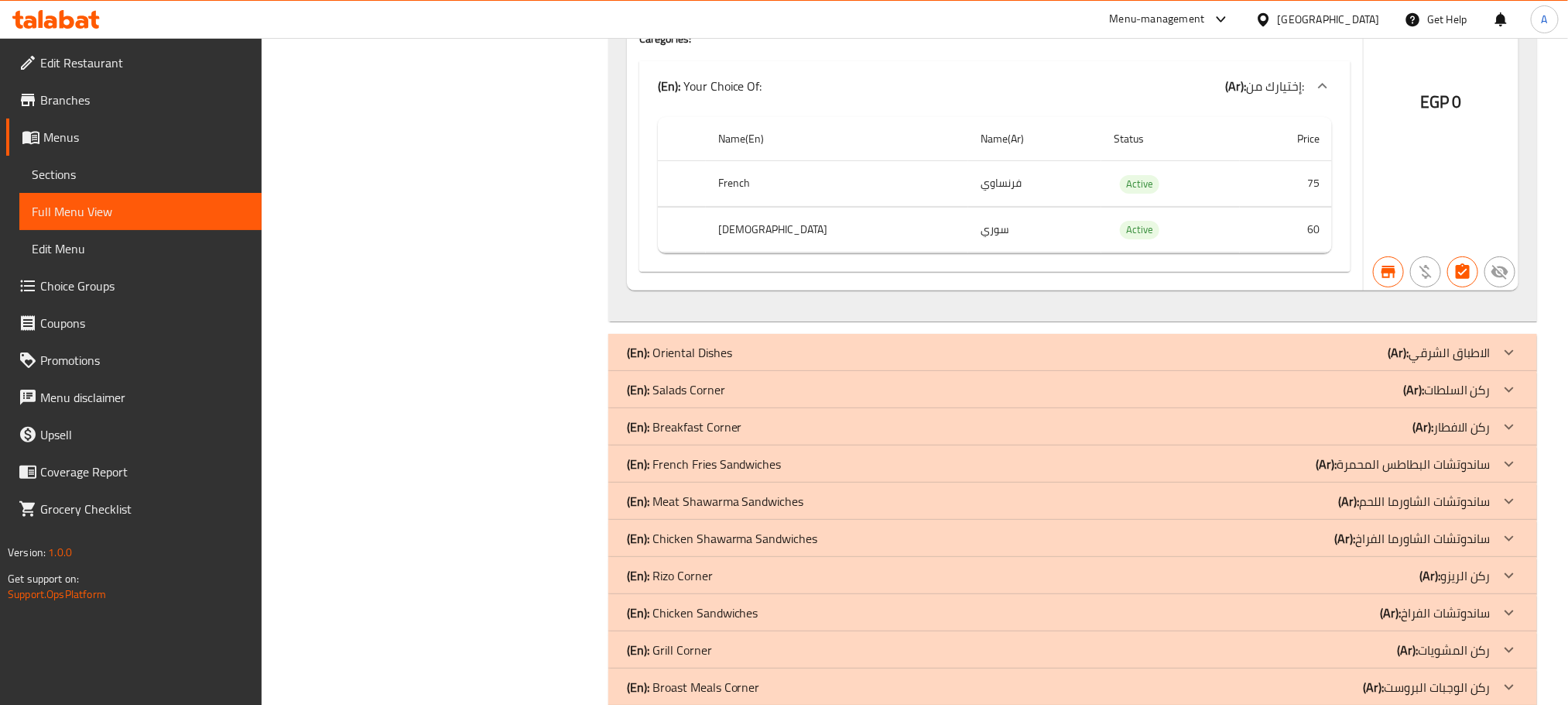
scroll to position [6401, 0]
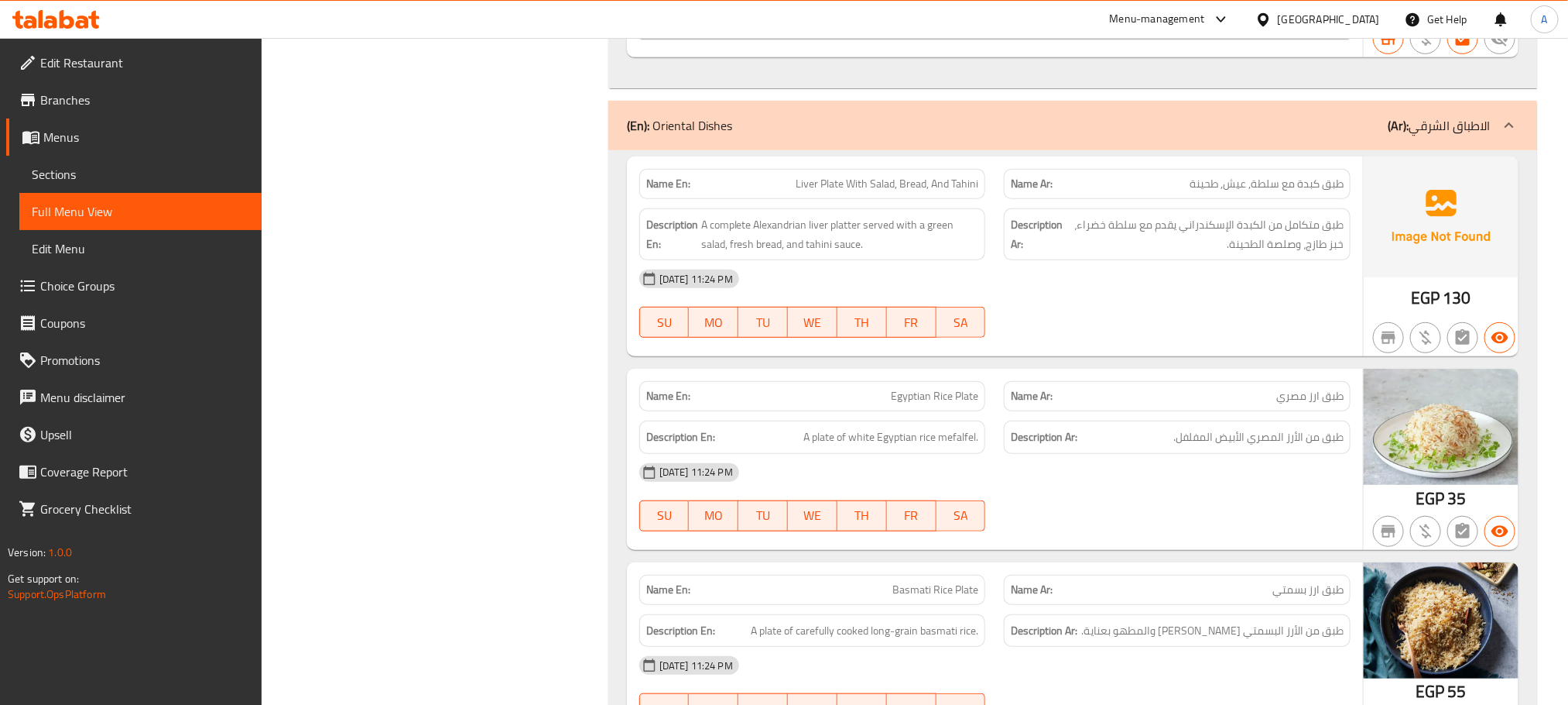
scroll to position [6750, 0]
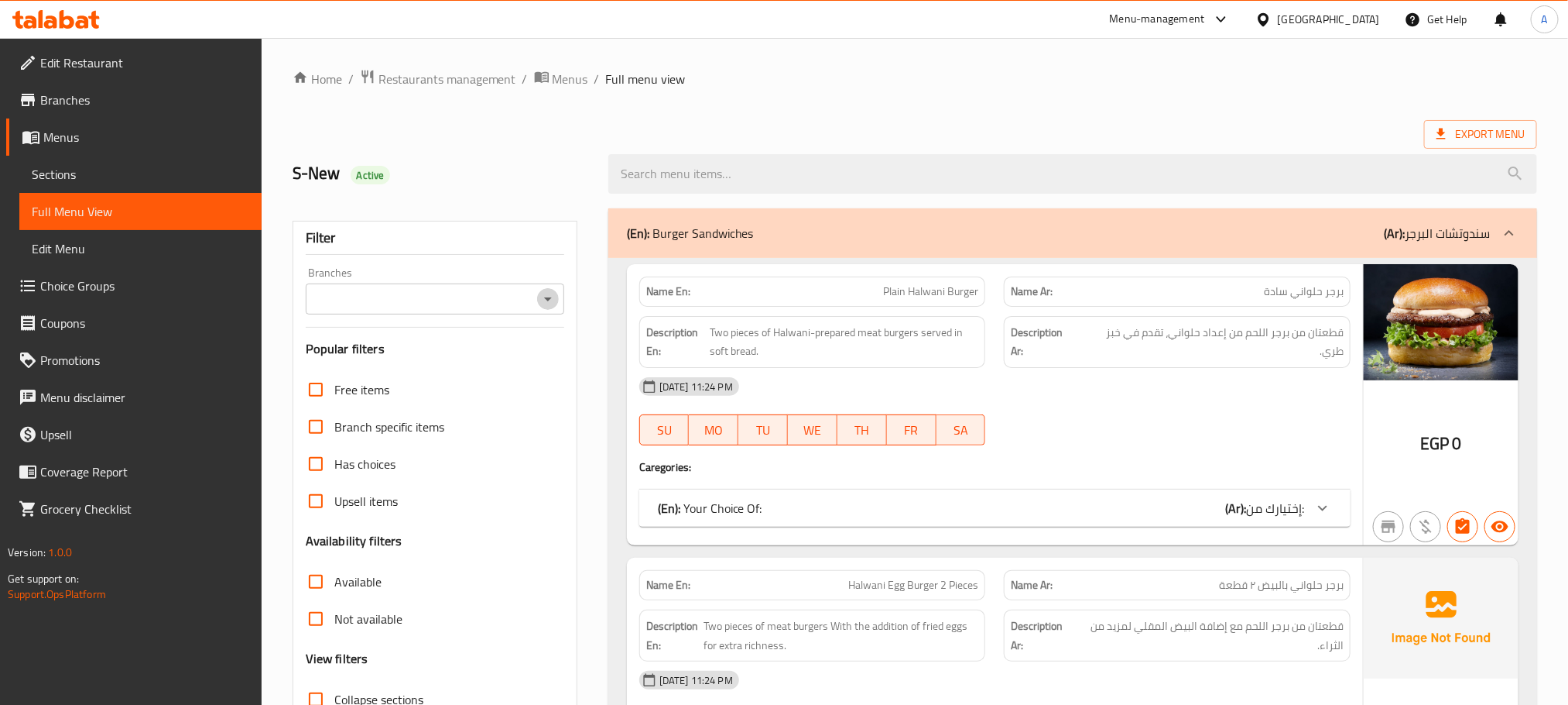
click at [549, 305] on icon "Open" at bounding box center [548, 299] width 19 height 19
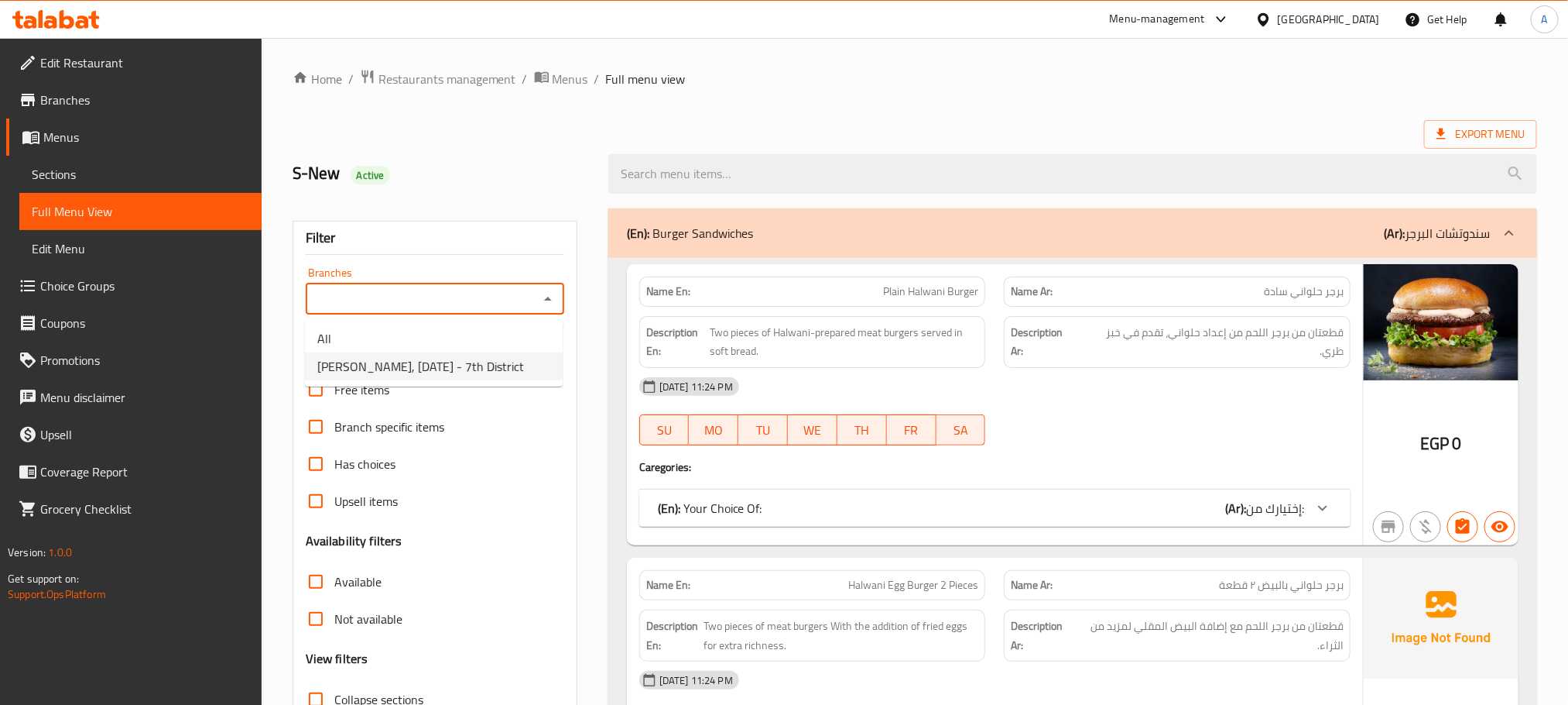
click at [463, 361] on span "El Harameyn, 6th of October - 7th District" at bounding box center [421, 367] width 207 height 19
type input "El Harameyn, 6th of October - 7th District"
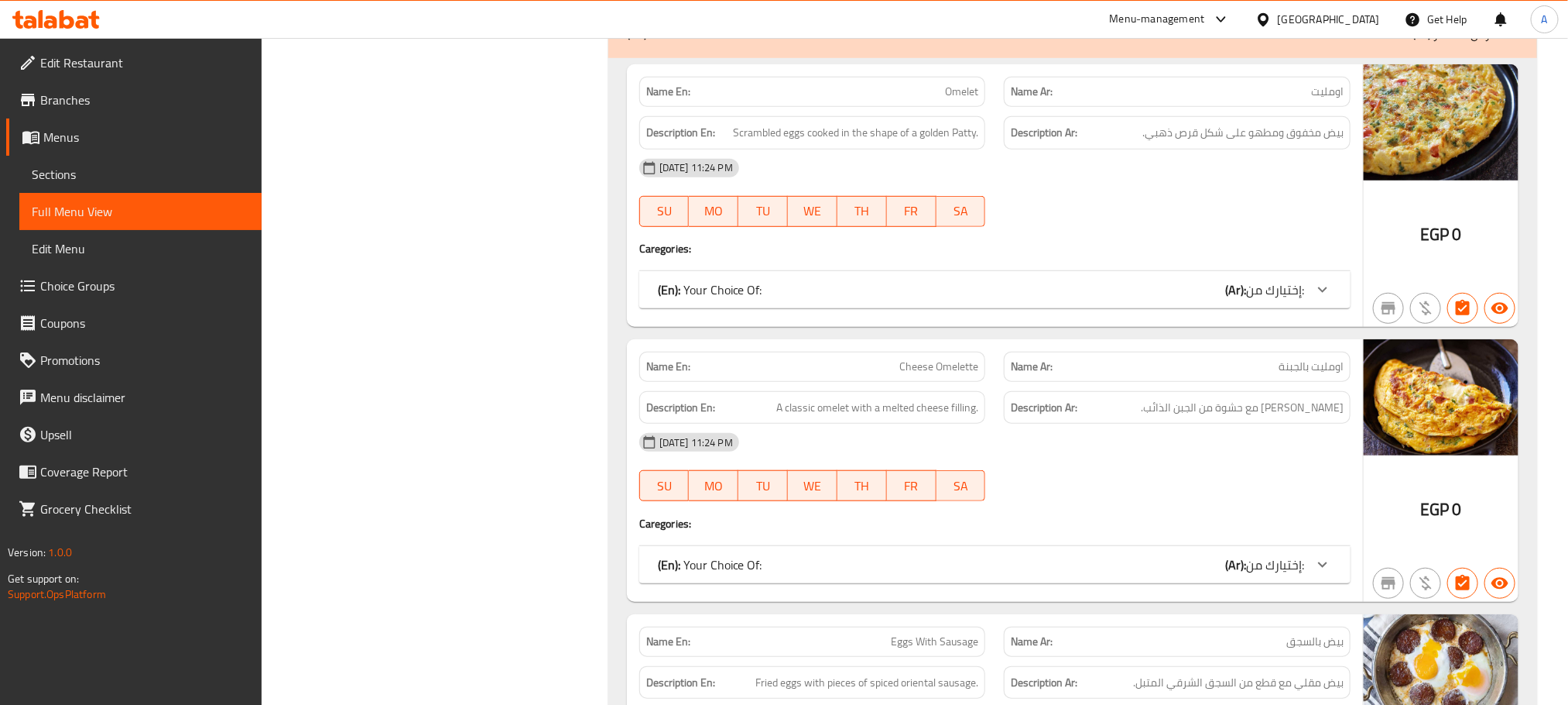
scroll to position [6737, 0]
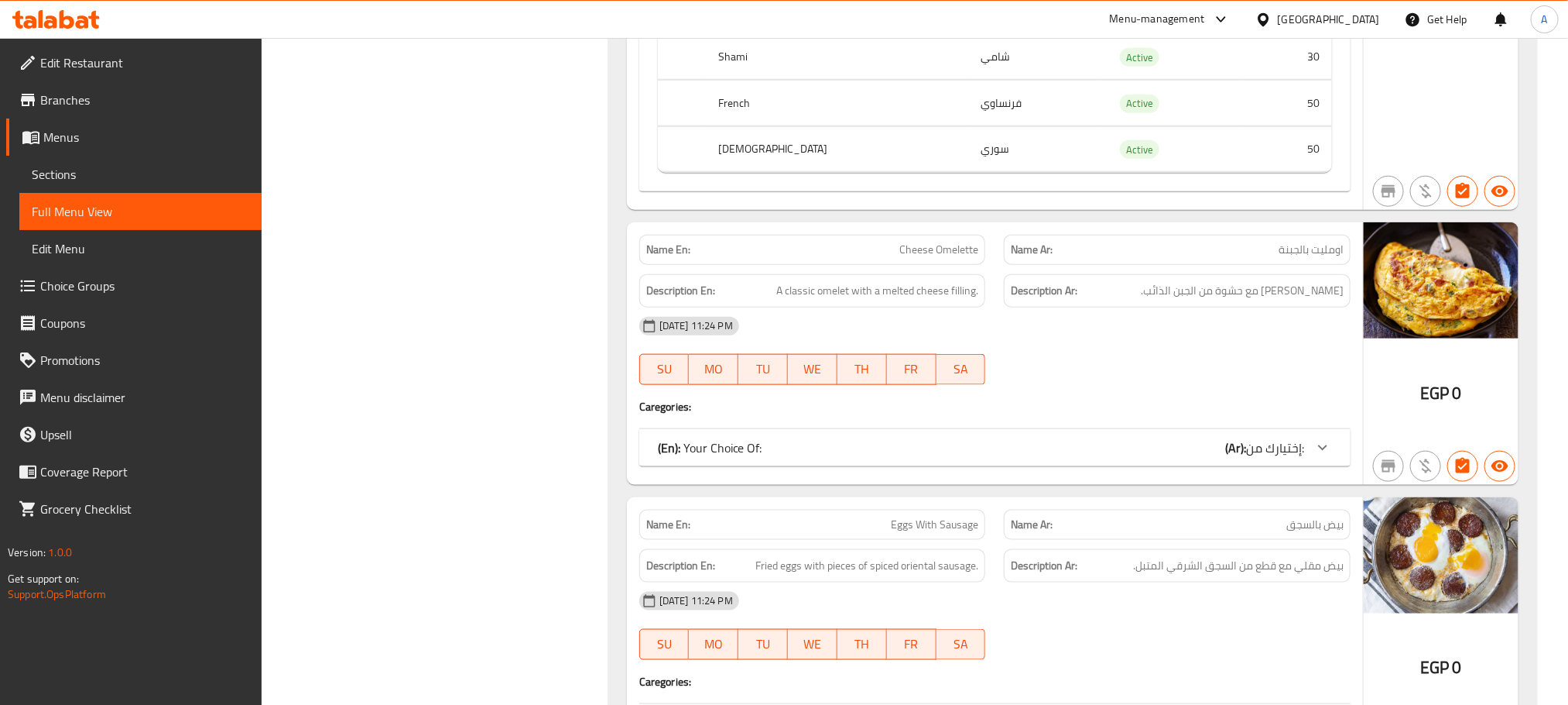
scroll to position [7086, 0]
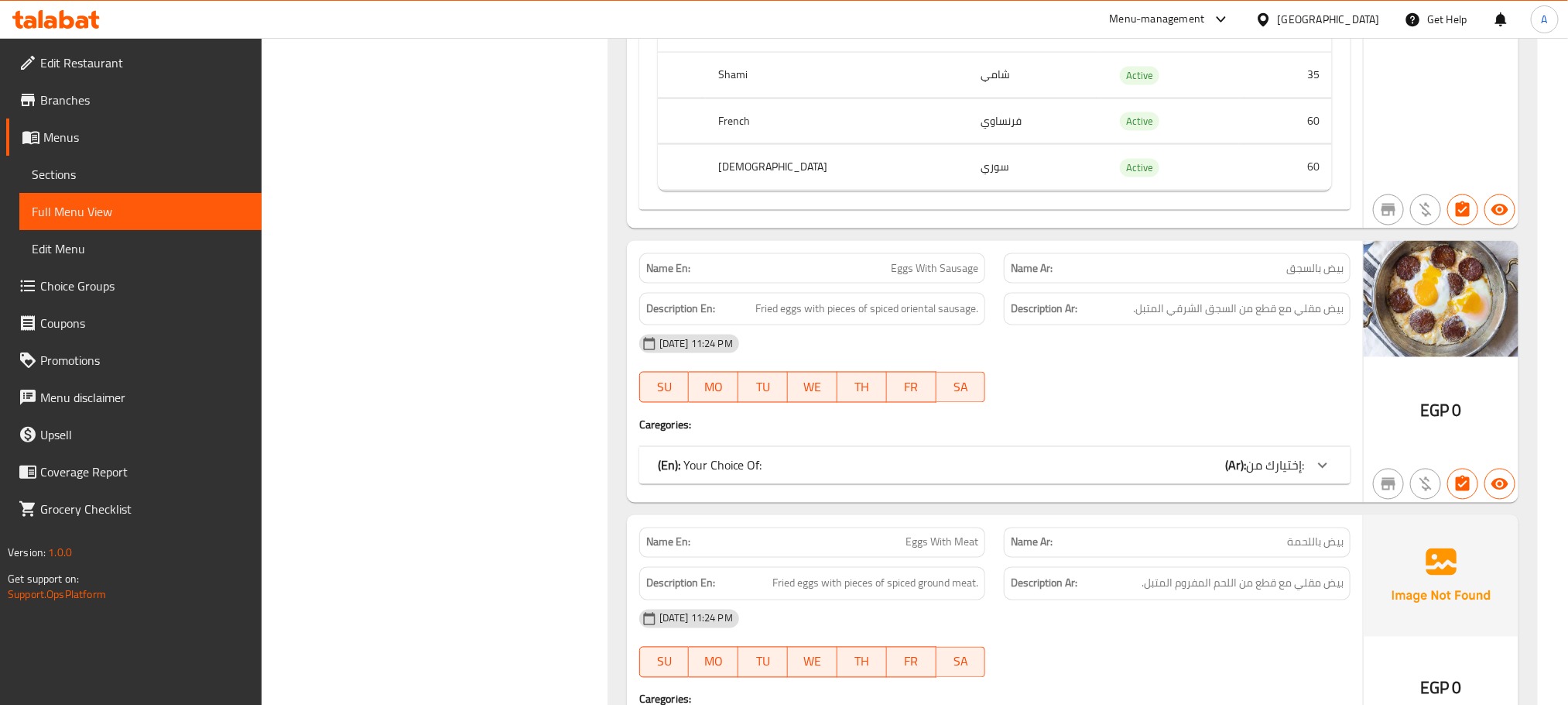
scroll to position [7667, 0]
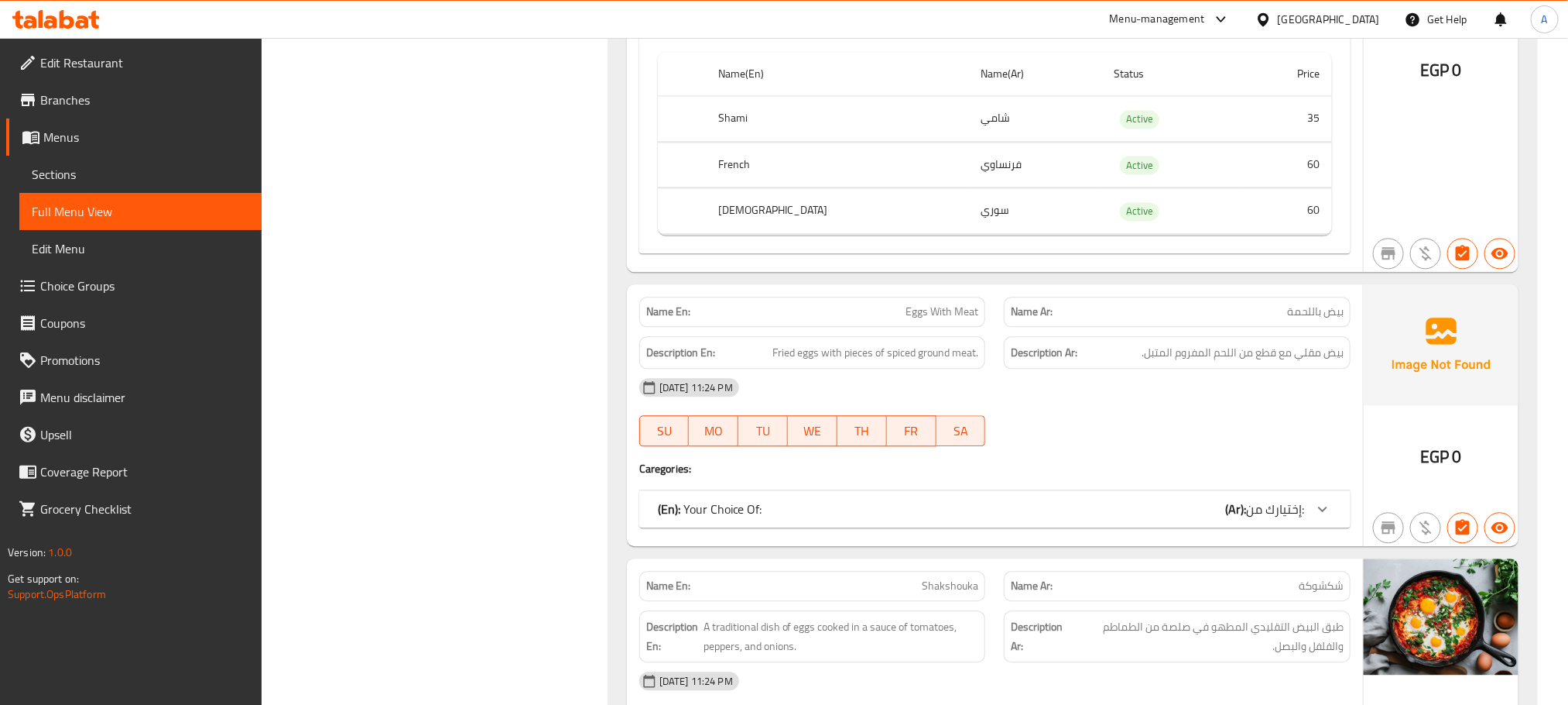
scroll to position [8131, 0]
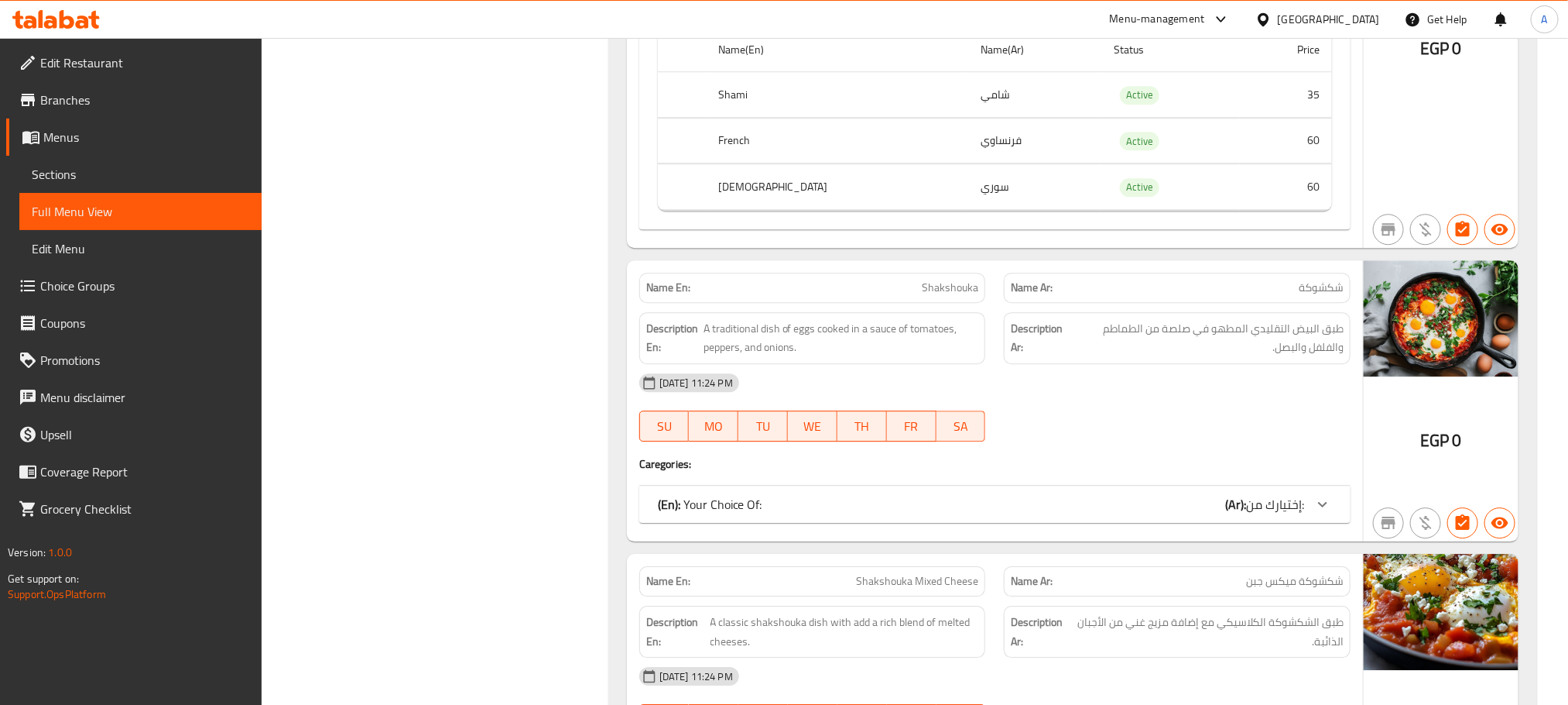
scroll to position [8712, 0]
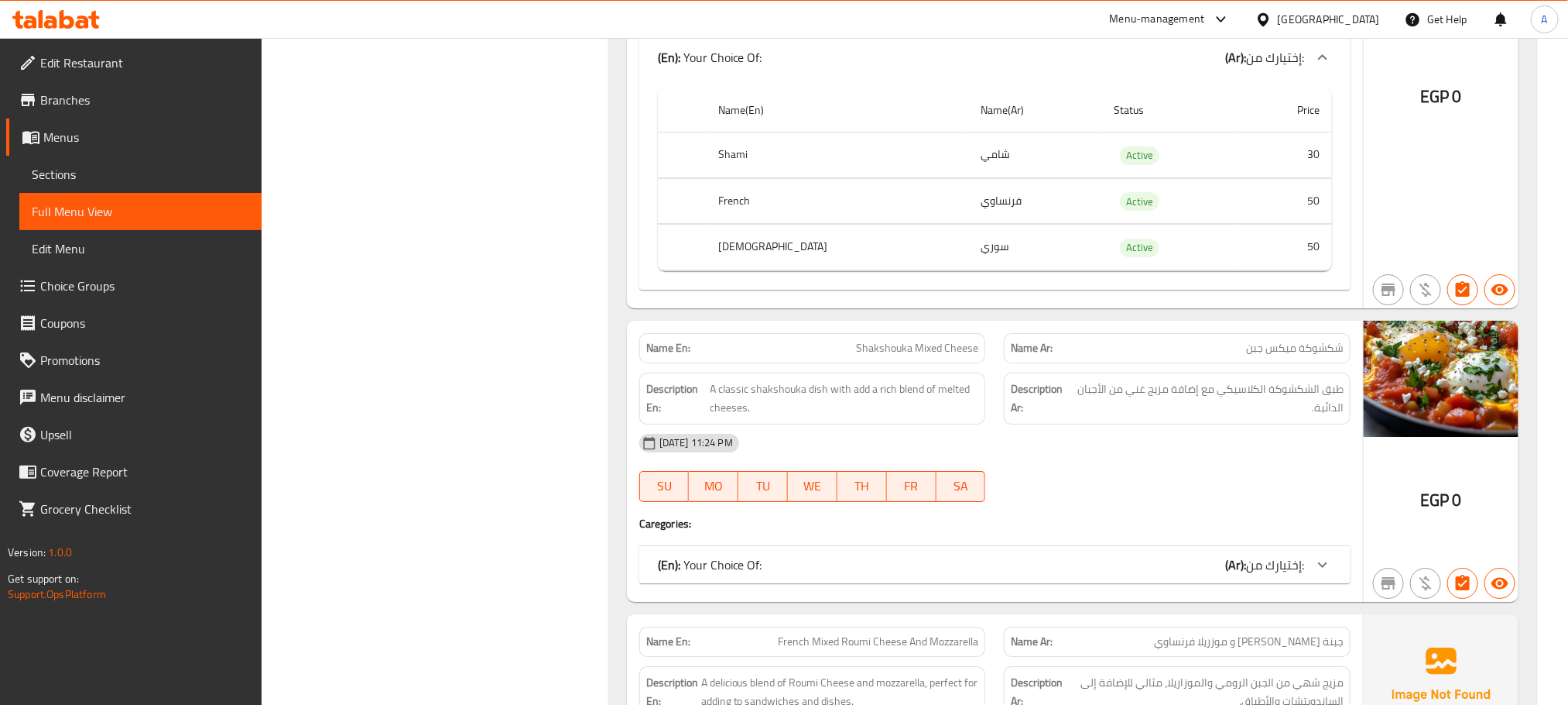
scroll to position [9060, 0]
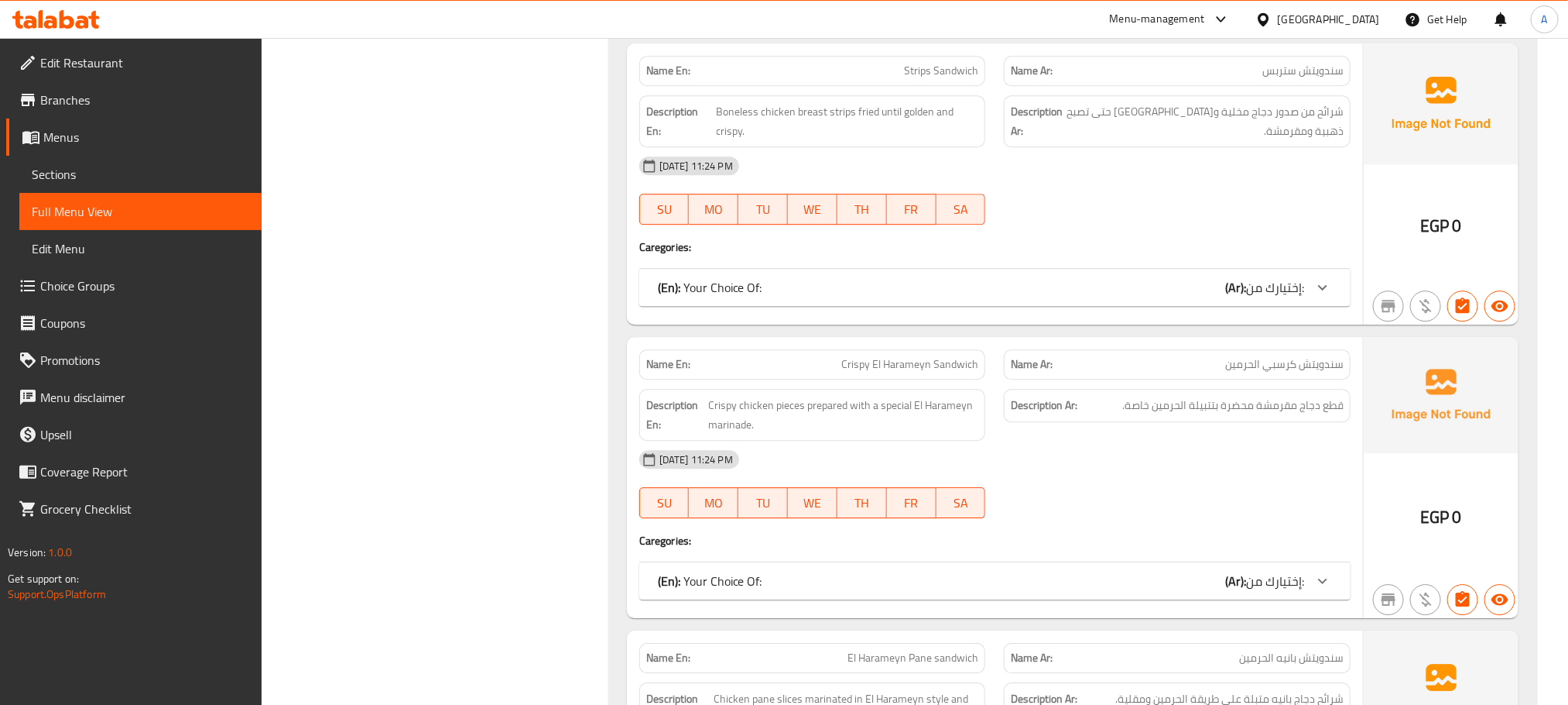
scroll to position [18005, 0]
